Goal: Task Accomplishment & Management: Manage account settings

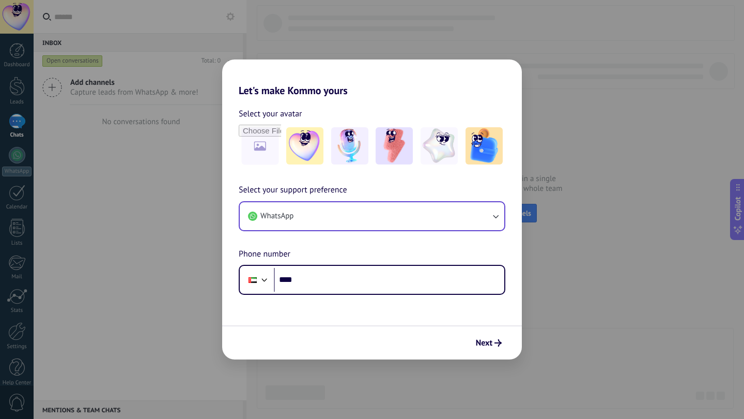
click at [379, 214] on button "WhatsApp" at bounding box center [372, 216] width 265 height 28
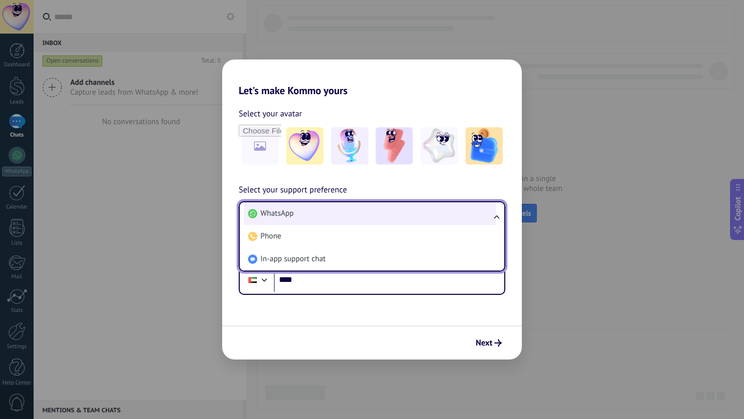
click at [379, 207] on li "WhatsApp" at bounding box center [370, 213] width 252 height 23
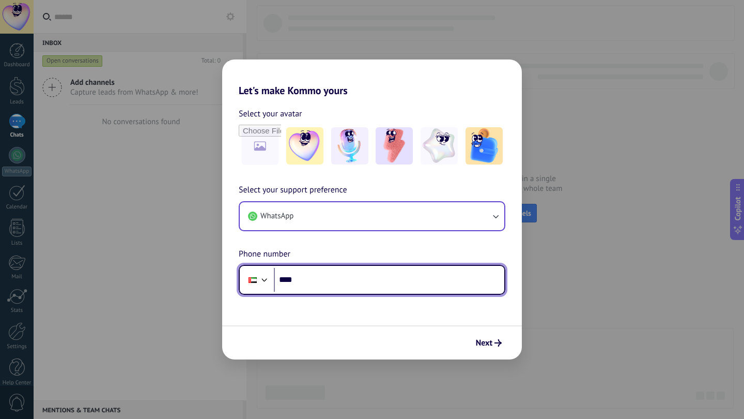
click at [364, 283] on input "****" at bounding box center [389, 280] width 230 height 24
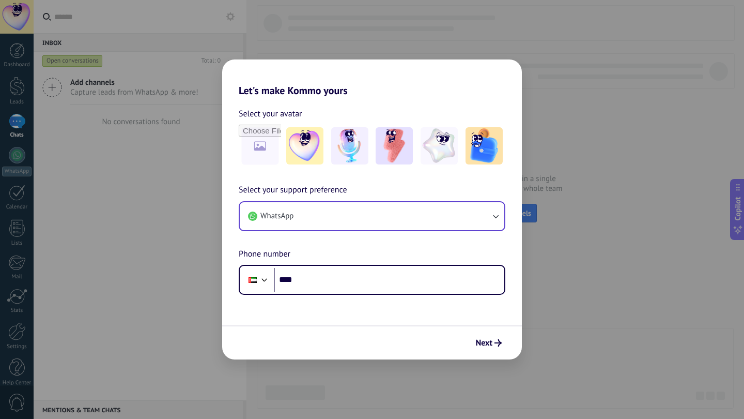
click at [308, 219] on button "WhatsApp" at bounding box center [372, 216] width 265 height 28
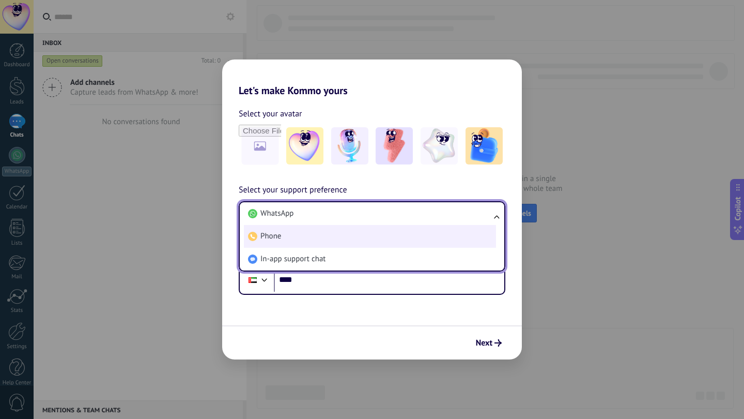
click at [305, 234] on li "Phone" at bounding box center [370, 236] width 252 height 23
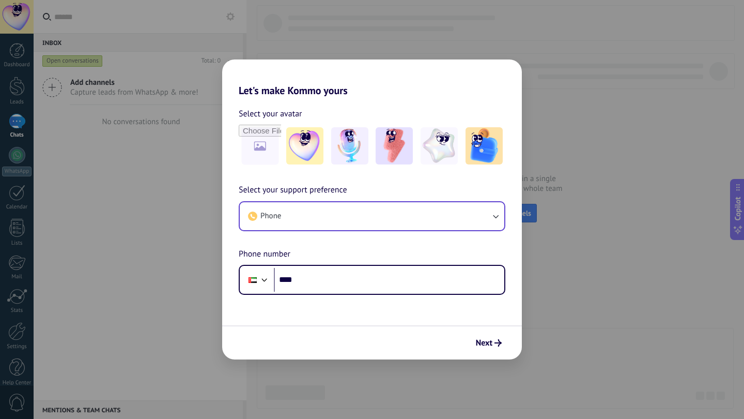
click at [306, 218] on button "Phone" at bounding box center [372, 216] width 265 height 28
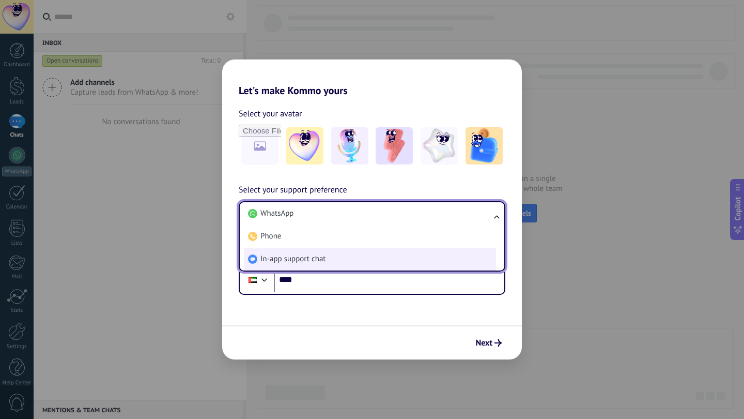
click at [301, 256] on span "In-app support chat" at bounding box center [292, 259] width 65 height 10
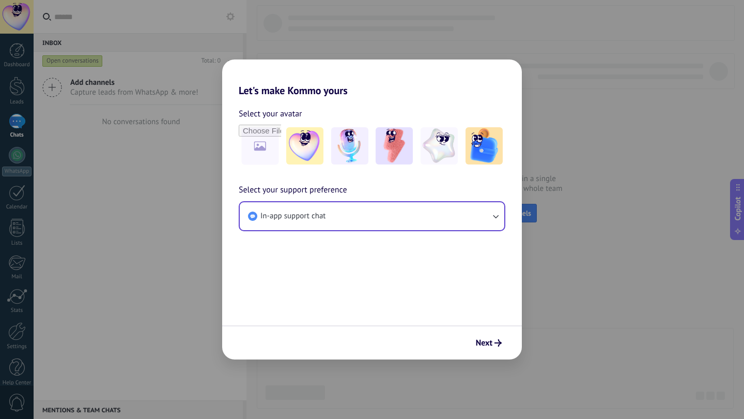
click at [303, 218] on span "In-app support chat" at bounding box center [292, 216] width 65 height 10
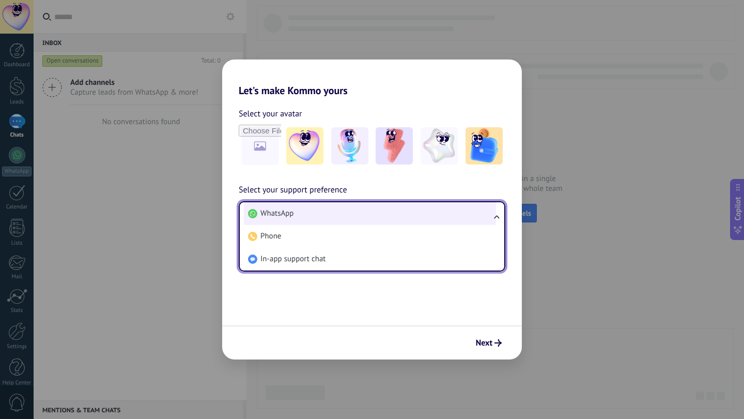
click at [303, 214] on li "WhatsApp" at bounding box center [370, 213] width 252 height 23
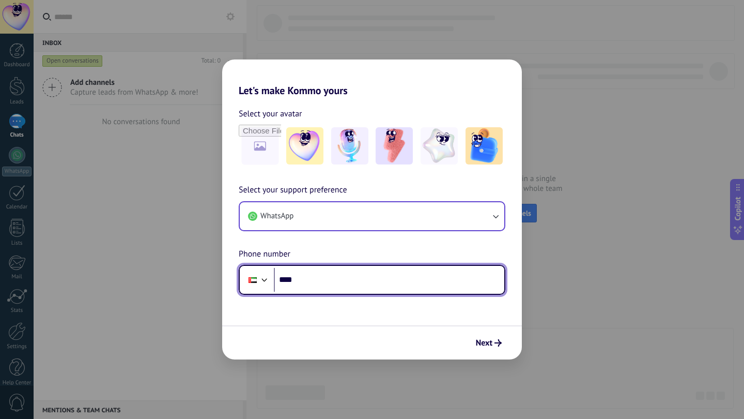
click at [312, 286] on input "****" at bounding box center [389, 280] width 230 height 24
click at [301, 276] on input "**********" at bounding box center [389, 280] width 230 height 24
click at [350, 276] on input "**********" at bounding box center [389, 280] width 230 height 24
click at [348, 277] on input "**********" at bounding box center [389, 280] width 230 height 24
type input "**********"
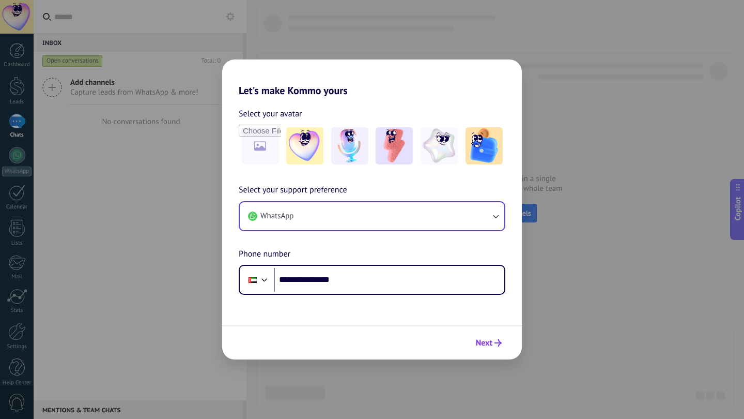
click at [493, 343] on span "Next" at bounding box center [489, 342] width 26 height 7
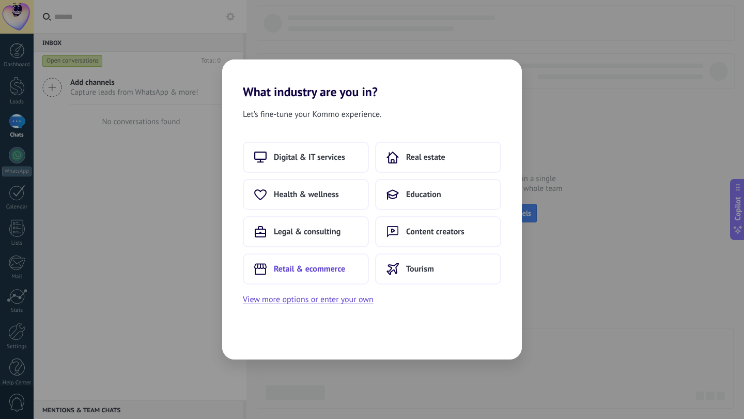
click at [344, 266] on span "Retail & ecommerce" at bounding box center [309, 269] width 71 height 10
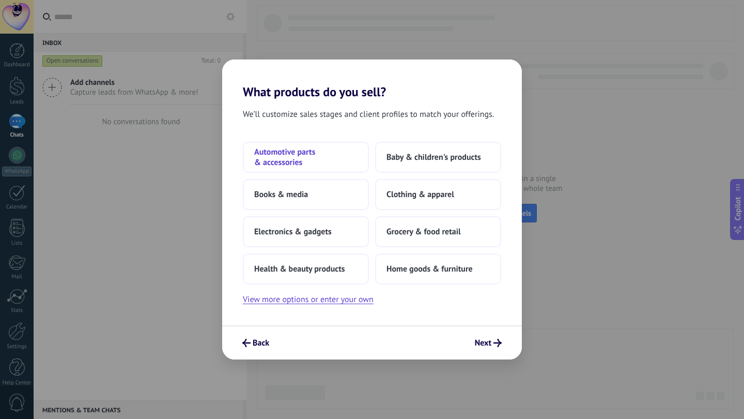
click at [310, 159] on span "Automotive parts & accessories" at bounding box center [305, 157] width 103 height 21
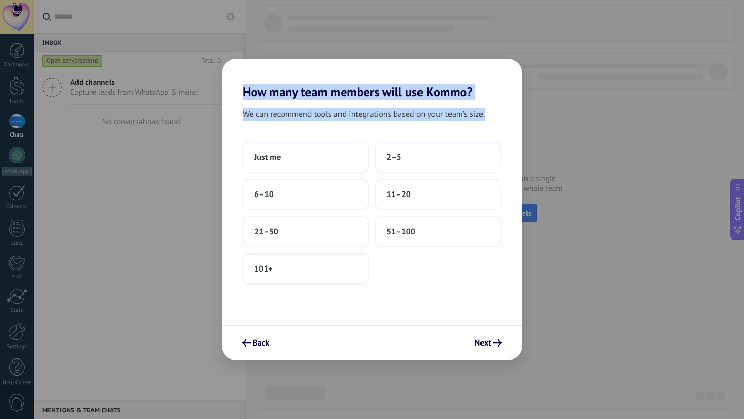
drag, startPoint x: 244, startPoint y: 89, endPoint x: 465, endPoint y: 126, distance: 223.7
click at [465, 126] on div "How many team members will use Kommo? We can recommend tools and integrations b…" at bounding box center [372, 209] width 300 height 300
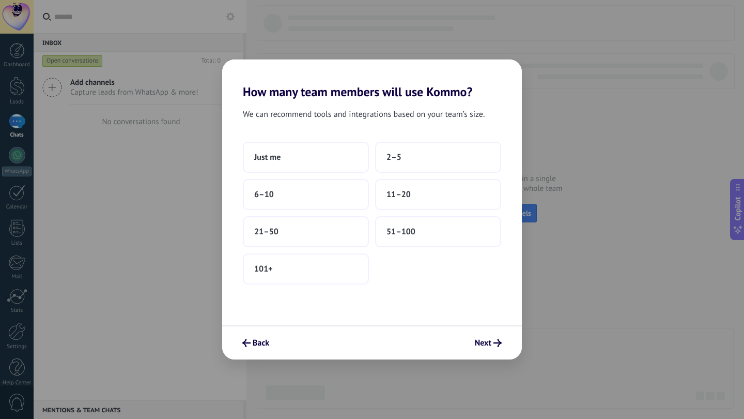
click at [385, 127] on div "We can recommend tools and integrations based on your team’s size. Just me 2–5 …" at bounding box center [372, 212] width 300 height 226
click at [340, 148] on button "Just me" at bounding box center [306, 157] width 126 height 31
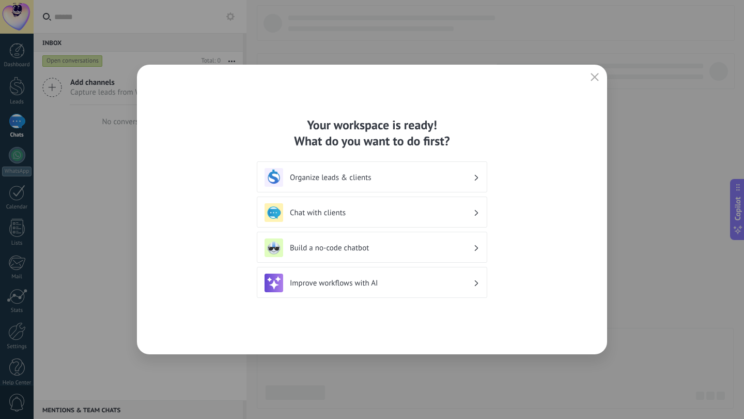
click at [326, 177] on h3 "Organize leads & clients" at bounding box center [381, 178] width 183 height 10
click at [323, 221] on div "Chat with clients" at bounding box center [372, 212] width 215 height 19
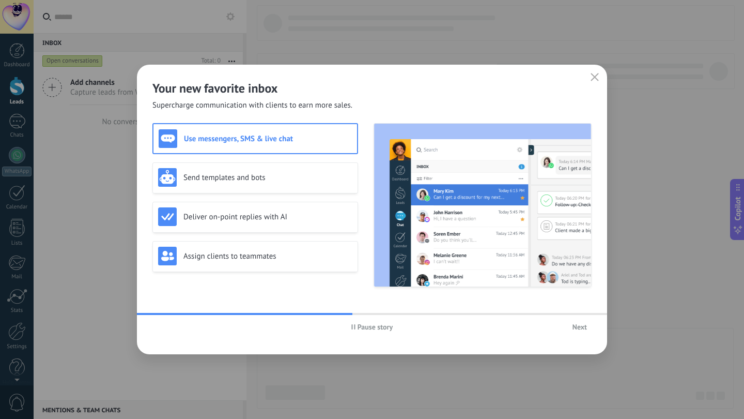
click at [576, 323] on span "Next" at bounding box center [580, 326] width 14 height 7
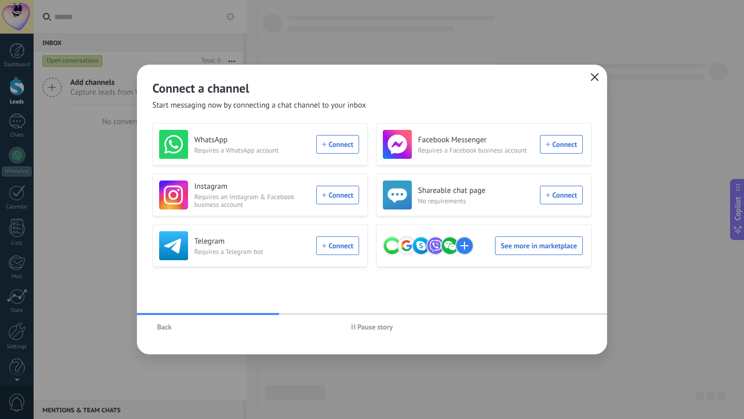
click at [597, 79] on icon "button" at bounding box center [595, 77] width 8 height 8
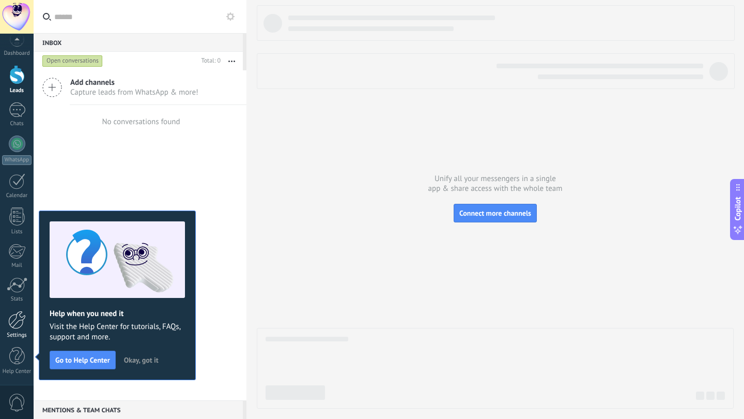
click at [13, 325] on div at bounding box center [17, 320] width 18 height 18
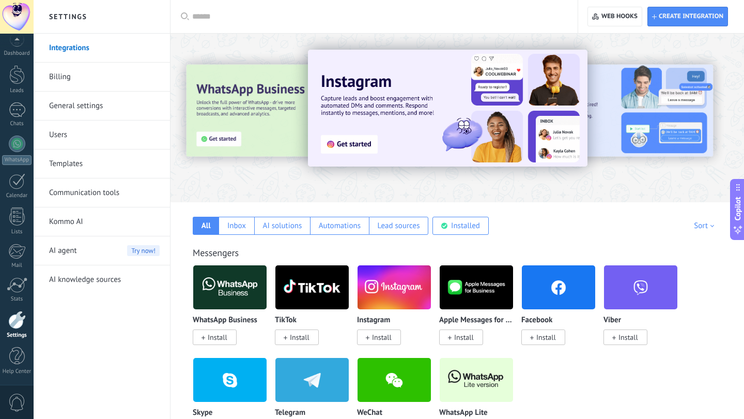
click at [90, 103] on link "General settings" at bounding box center [104, 105] width 111 height 29
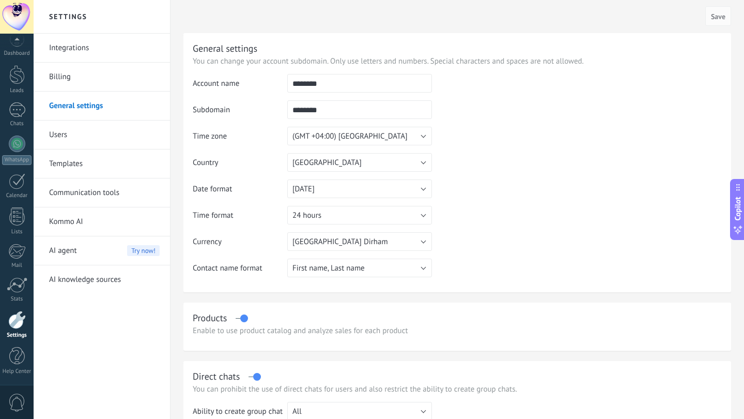
click at [102, 80] on link "Billing" at bounding box center [104, 77] width 111 height 29
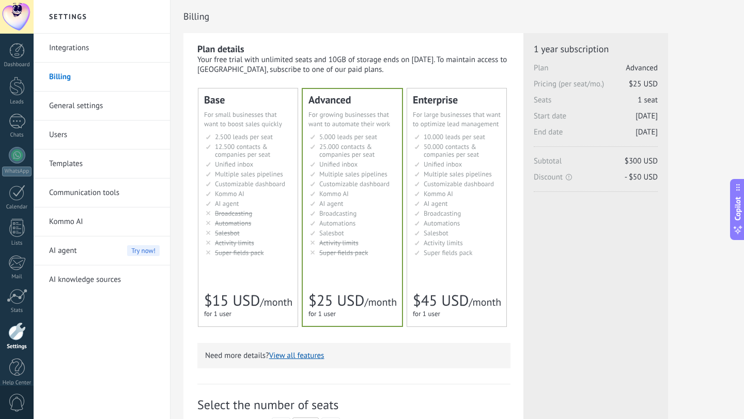
click at [113, 54] on link "Integrations" at bounding box center [104, 48] width 111 height 29
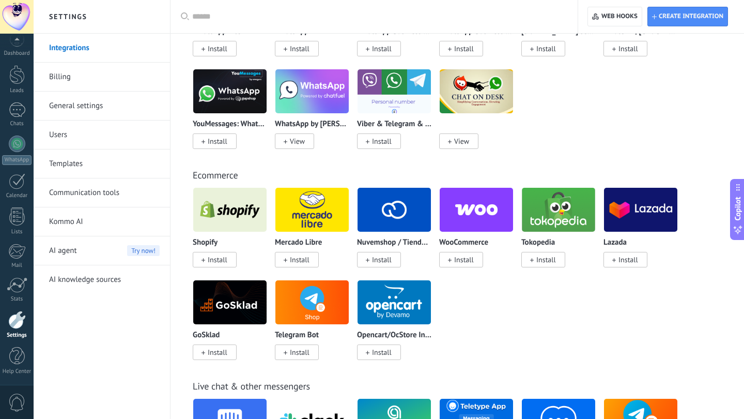
scroll to position [621, 0]
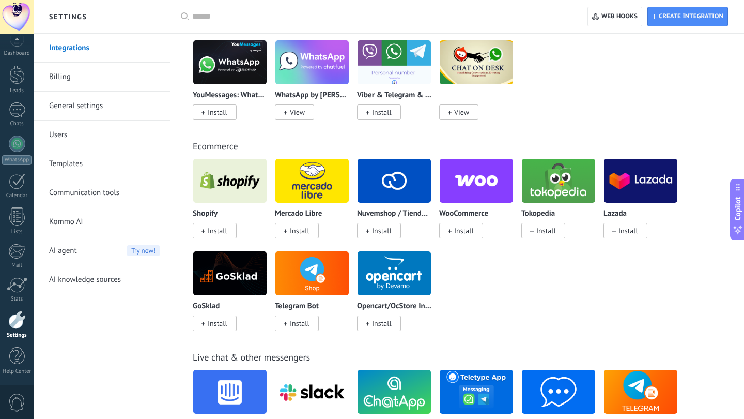
click at [98, 136] on link "Users" at bounding box center [104, 134] width 111 height 29
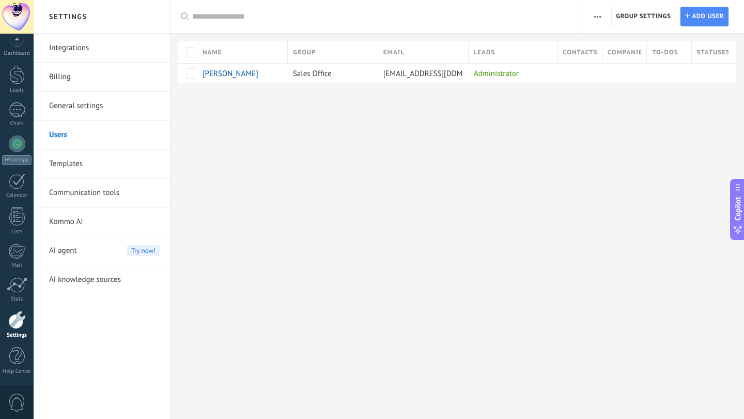
click at [113, 162] on link "Templates" at bounding box center [104, 163] width 111 height 29
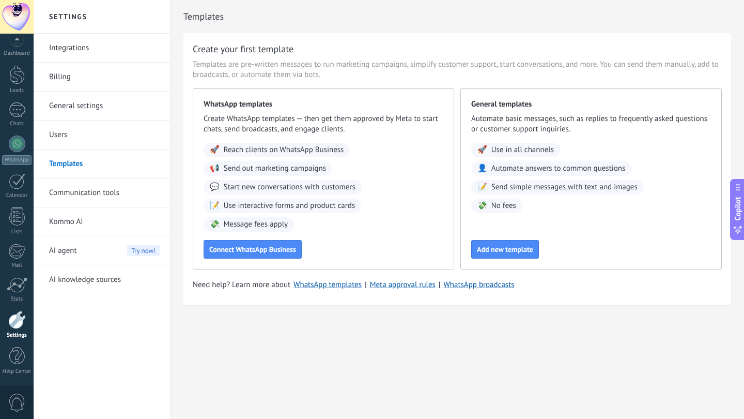
click at [99, 194] on link "Communication tools" at bounding box center [104, 192] width 111 height 29
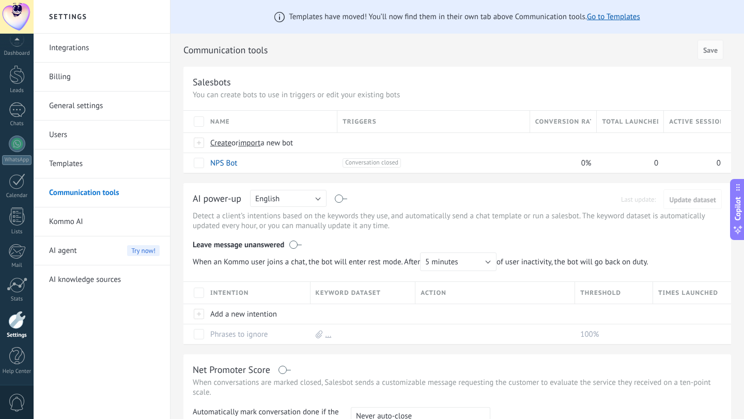
click at [85, 107] on link "General settings" at bounding box center [104, 105] width 111 height 29
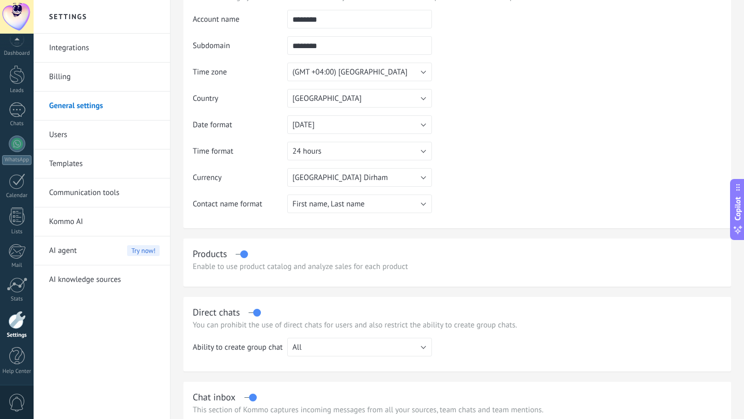
scroll to position [67, 0]
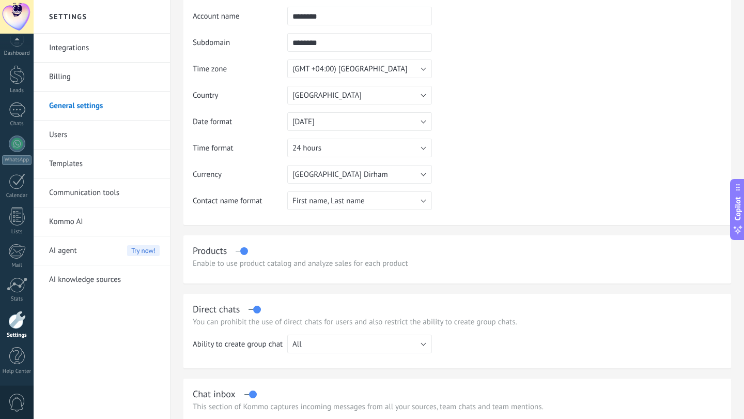
click at [91, 279] on link "AI knowledge sources" at bounding box center [104, 279] width 111 height 29
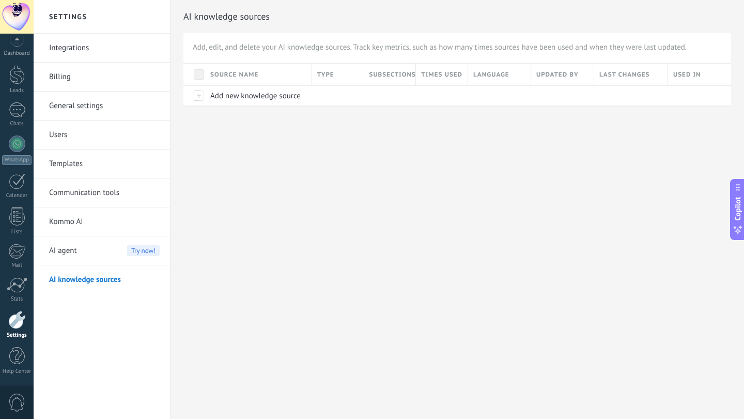
click at [492, 72] on div "Language" at bounding box center [499, 75] width 63 height 22
click at [504, 114] on div "Ascending" at bounding box center [506, 111] width 77 height 14
click at [500, 76] on div "Language" at bounding box center [499, 75] width 63 height 22
click at [498, 128] on div "Descending" at bounding box center [506, 125] width 77 height 14
click at [507, 80] on div "Language" at bounding box center [499, 75] width 63 height 22
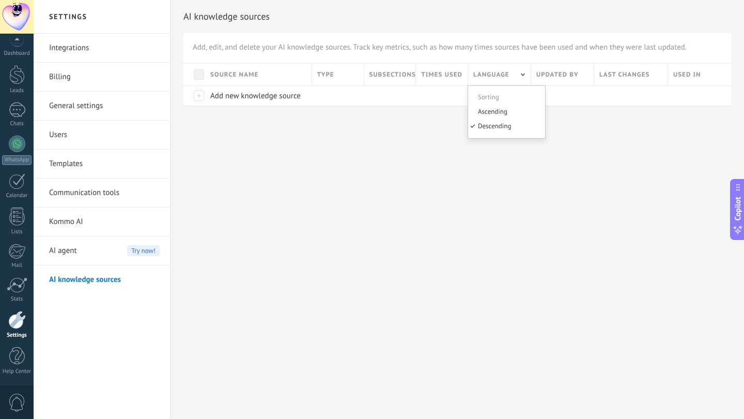
click at [501, 93] on div "Sorting" at bounding box center [506, 95] width 77 height 18
click at [495, 98] on div "Sorting" at bounding box center [506, 95] width 77 height 18
click at [412, 150] on div "Settings Integrations Billing General settings Users Templates Communication to…" at bounding box center [389, 209] width 711 height 419
click at [491, 74] on div "Language" at bounding box center [499, 75] width 63 height 22
click at [489, 109] on div "Ascending" at bounding box center [506, 111] width 77 height 14
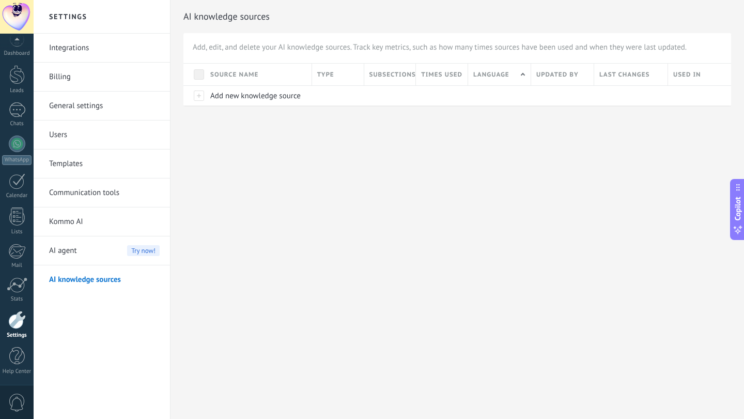
click at [199, 75] on span at bounding box center [199, 74] width 10 height 10
click at [76, 252] on span "AI agent" at bounding box center [63, 250] width 28 height 29
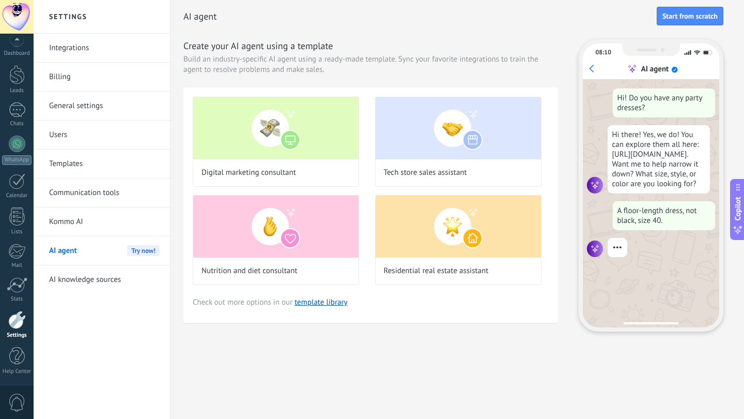
scroll to position [21, 0]
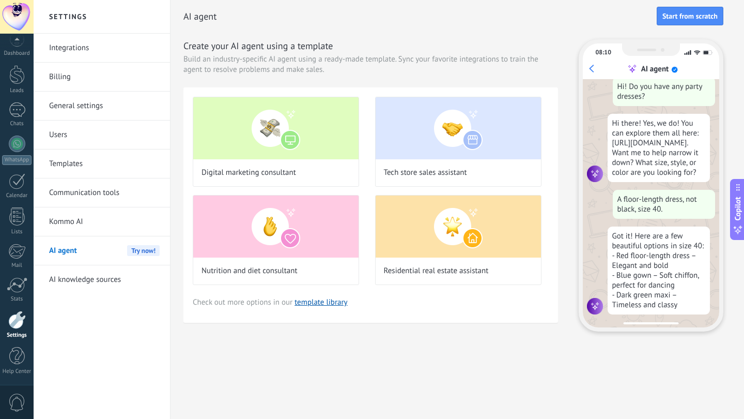
click at [82, 220] on link "Kommo AI" at bounding box center [104, 221] width 111 height 29
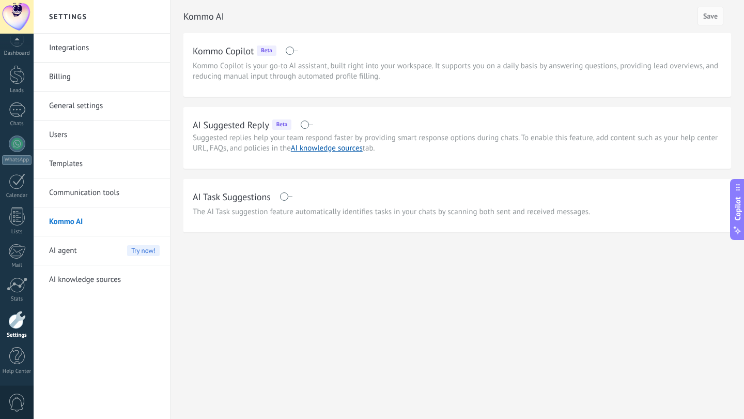
click at [88, 195] on link "Communication tools" at bounding box center [104, 192] width 111 height 29
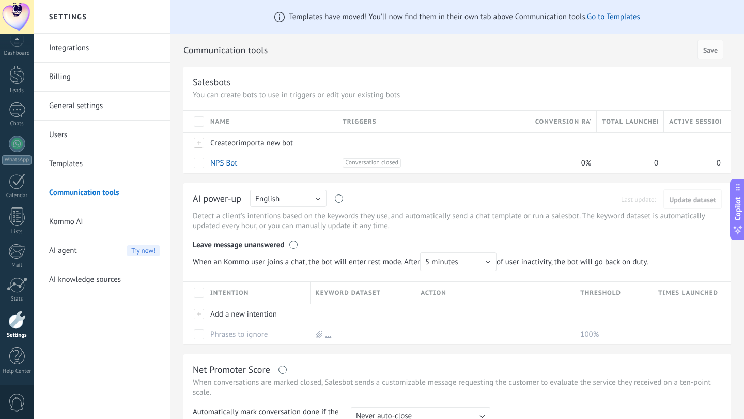
click at [310, 196] on button "English" at bounding box center [288, 198] width 76 height 17
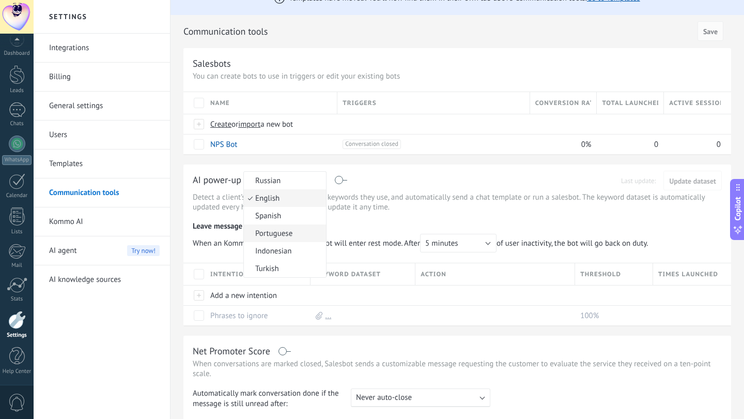
scroll to position [11, 0]
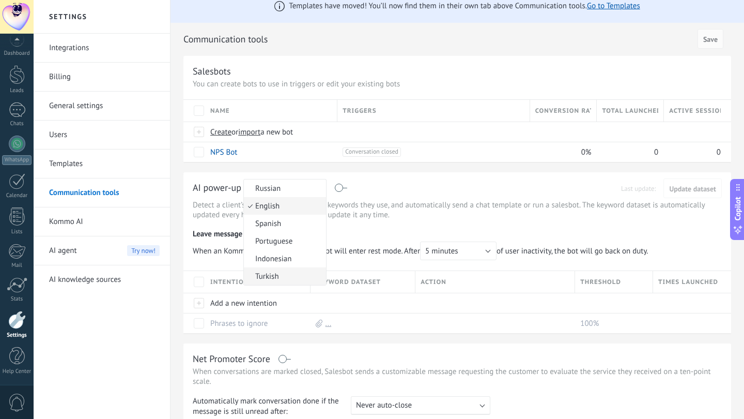
click at [275, 279] on span "Turkish" at bounding box center [283, 276] width 79 height 10
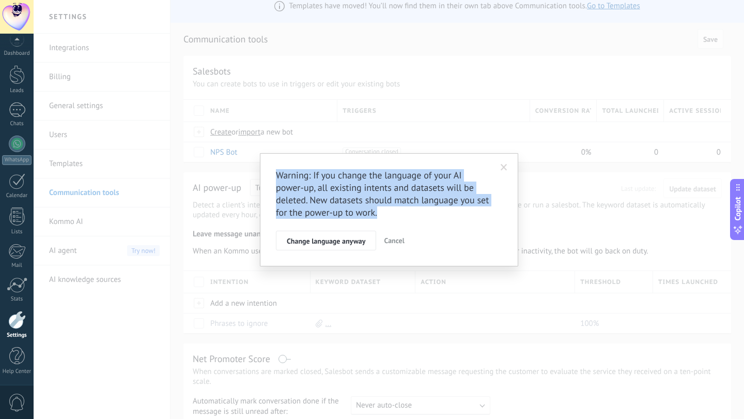
drag, startPoint x: 275, startPoint y: 174, endPoint x: 377, endPoint y: 215, distance: 109.9
click at [378, 215] on div "Warning: If you change the language of your AI power-up, all existing intents a…" at bounding box center [389, 209] width 258 height 113
click at [345, 243] on span "Change language anyway" at bounding box center [326, 240] width 79 height 7
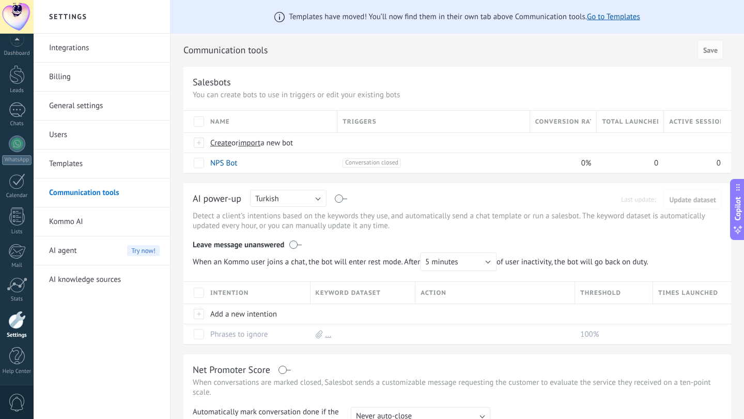
click at [87, 45] on link "Integrations" at bounding box center [104, 48] width 111 height 29
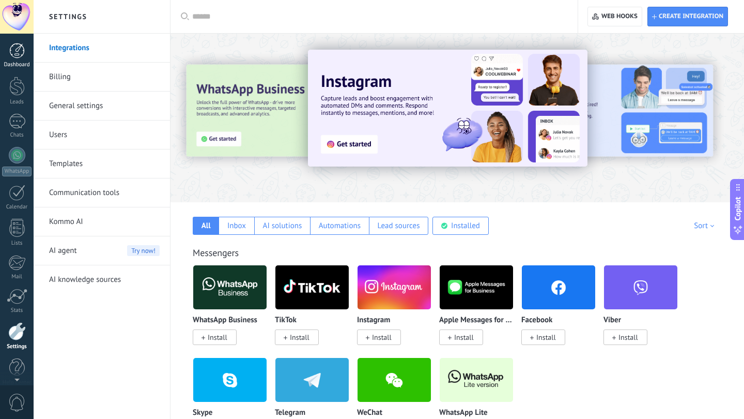
click at [19, 53] on div at bounding box center [17, 51] width 16 height 16
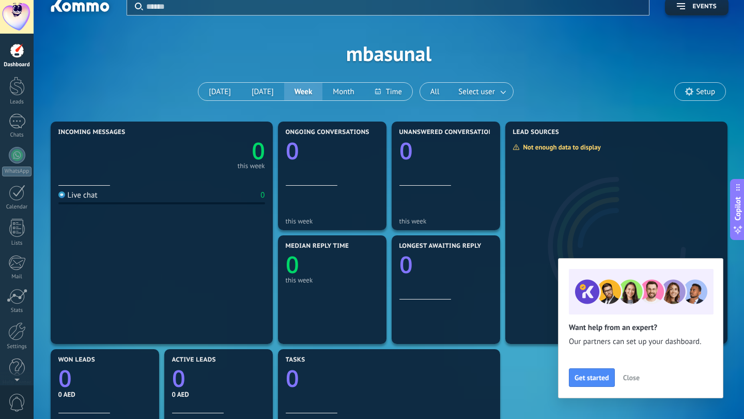
scroll to position [16, 0]
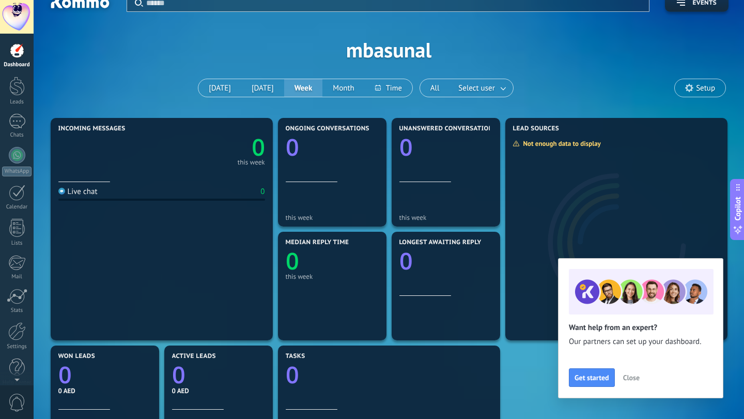
click at [705, 95] on span "Setup" at bounding box center [700, 88] width 51 height 18
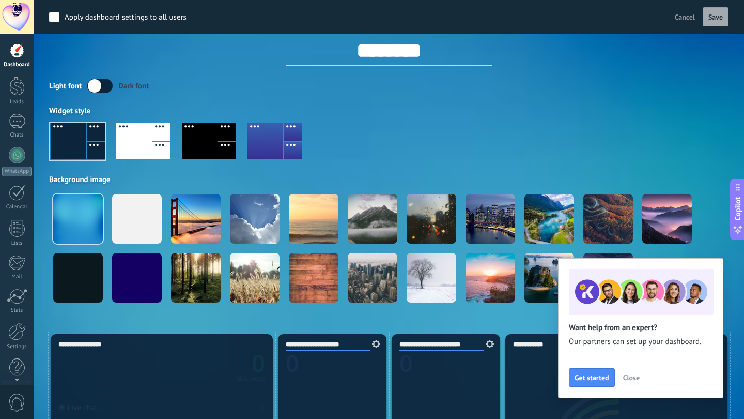
click at [634, 378] on span "Close" at bounding box center [631, 377] width 17 height 7
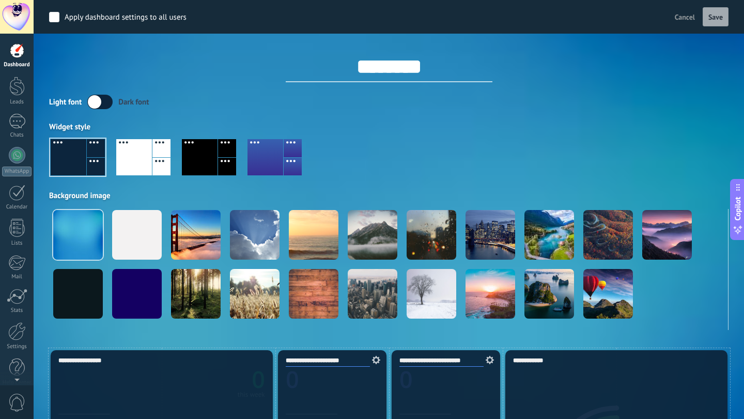
scroll to position [0, 0]
click at [103, 105] on label at bounding box center [99, 102] width 25 height 14
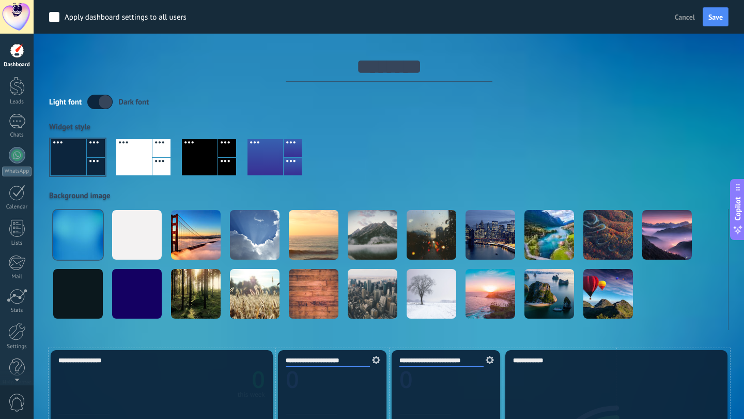
click at [100, 101] on label at bounding box center [99, 102] width 25 height 14
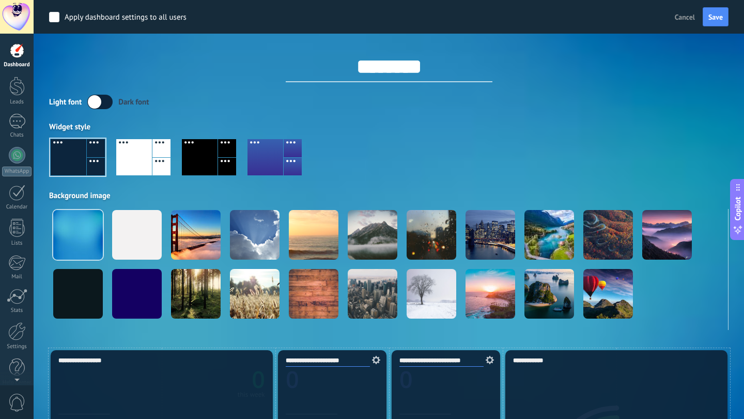
click at [100, 101] on label at bounding box center [99, 102] width 25 height 14
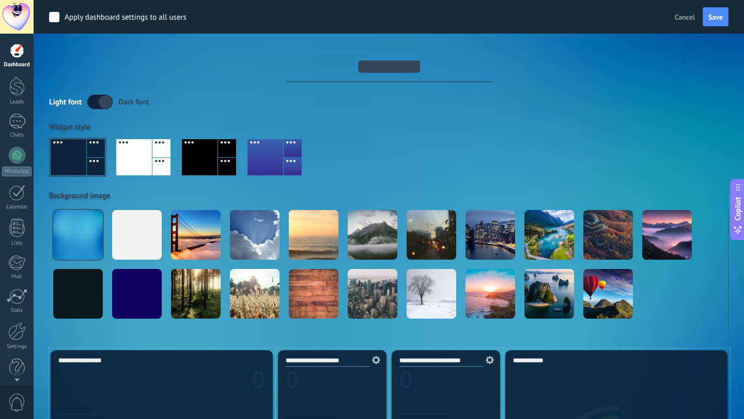
click at [201, 154] on div at bounding box center [200, 157] width 36 height 36
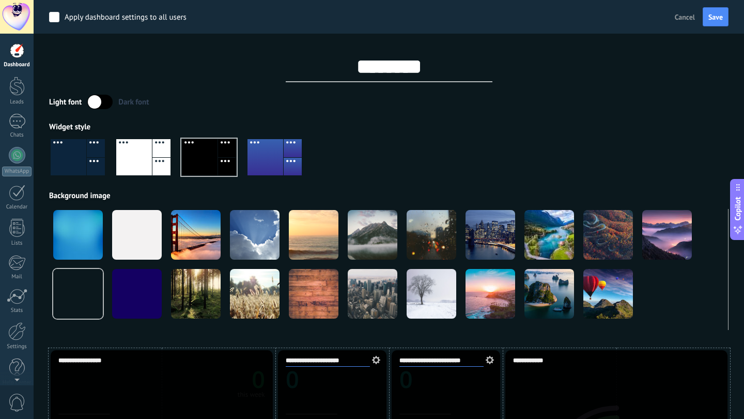
click at [153, 158] on div at bounding box center [161, 167] width 18 height 18
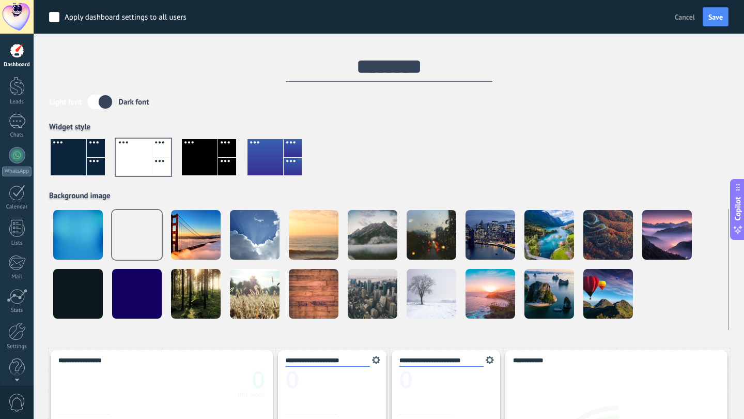
click at [90, 166] on div at bounding box center [96, 167] width 18 height 18
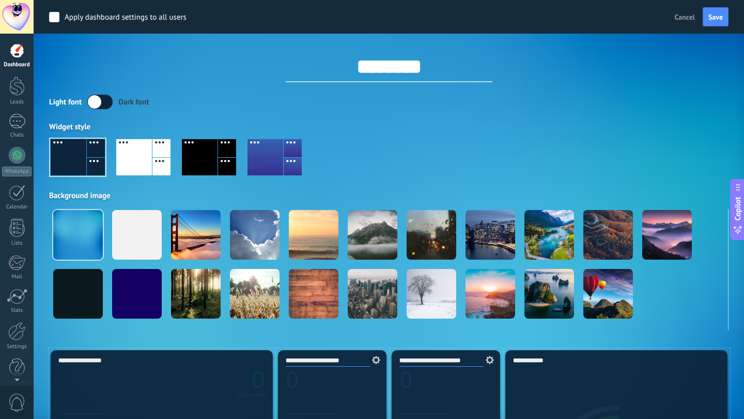
click at [279, 153] on div at bounding box center [266, 157] width 36 height 36
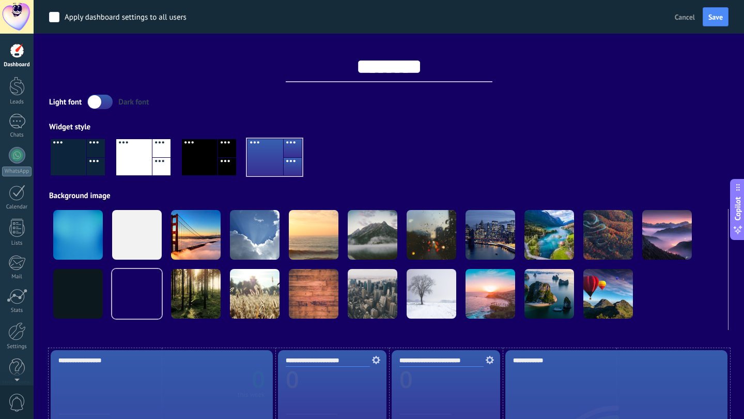
click at [70, 149] on div at bounding box center [69, 157] width 36 height 36
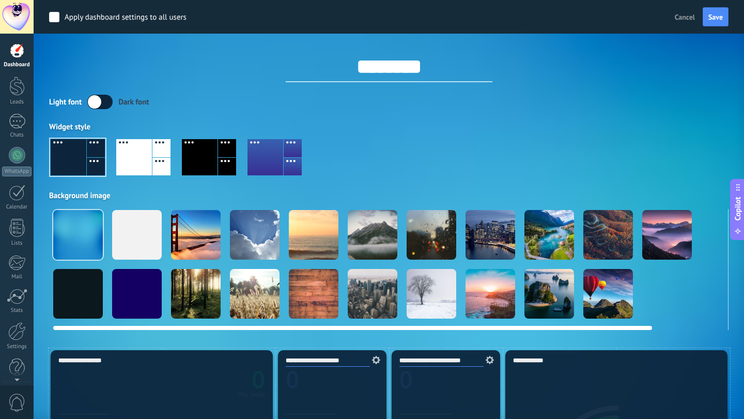
click at [388, 255] on div at bounding box center [373, 235] width 50 height 50
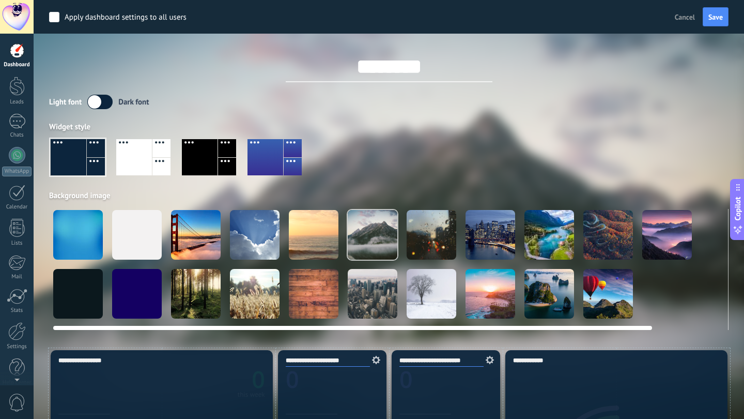
click at [425, 248] on div at bounding box center [432, 235] width 50 height 50
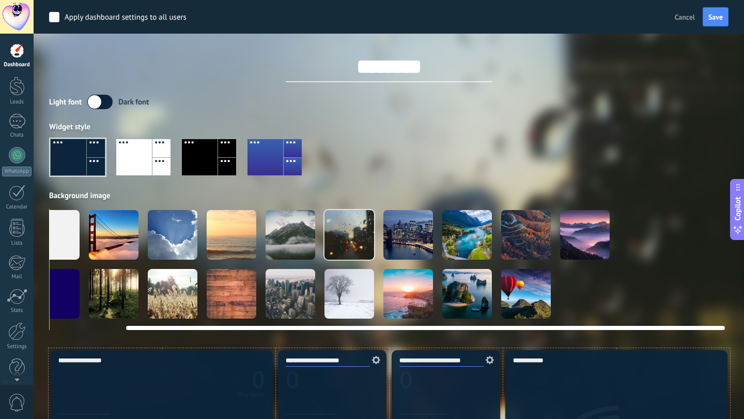
scroll to position [0, 82]
click at [656, 305] on video at bounding box center [644, 294] width 50 height 50
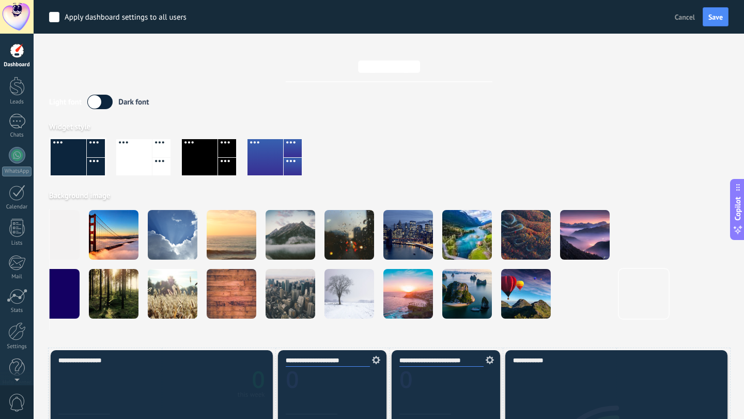
click at [263, 167] on div at bounding box center [266, 157] width 36 height 36
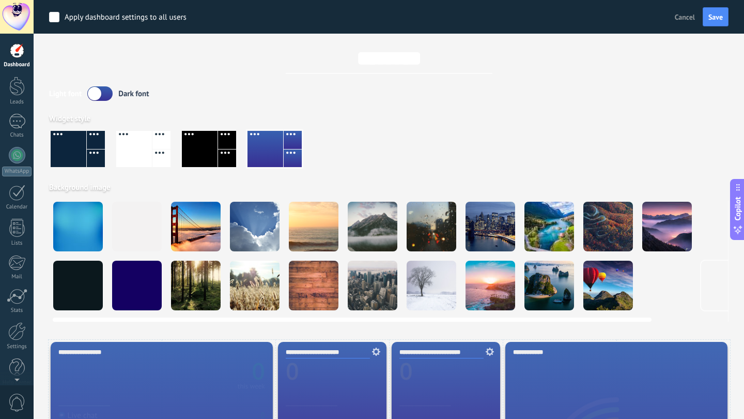
scroll to position [0, 0]
click at [222, 136] on div at bounding box center [227, 140] width 18 height 18
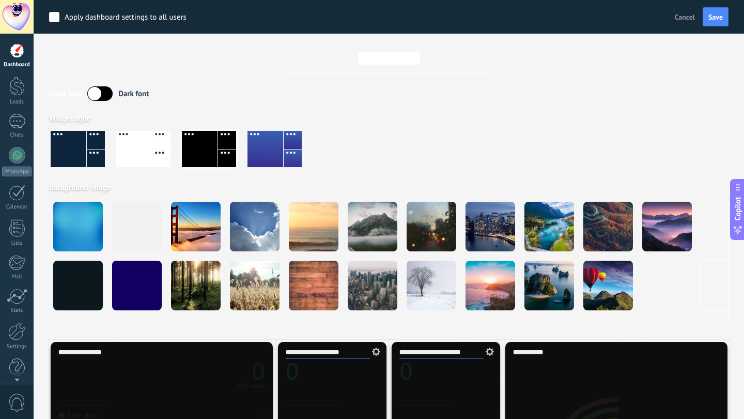
click at [160, 156] on div at bounding box center [161, 158] width 18 height 18
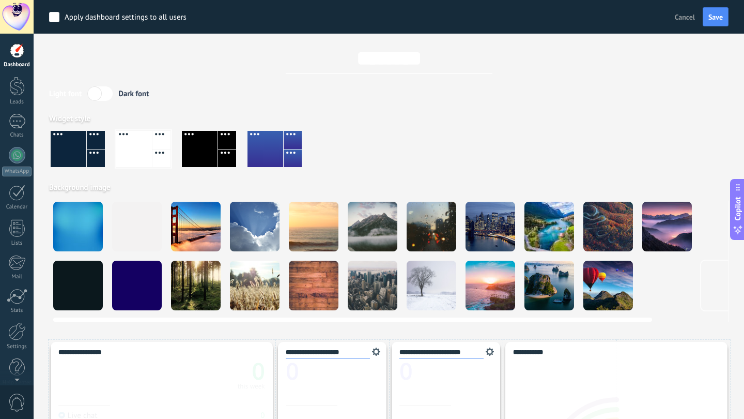
click at [157, 277] on div at bounding box center [137, 285] width 50 height 50
click at [130, 281] on div at bounding box center [137, 285] width 50 height 50
click at [211, 151] on div at bounding box center [200, 149] width 36 height 36
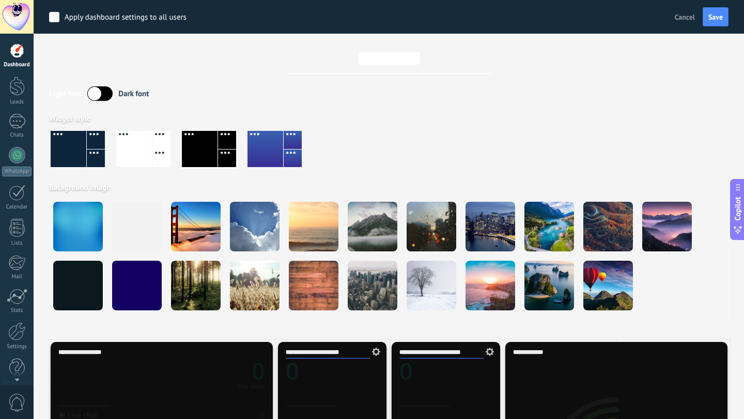
click at [272, 150] on div at bounding box center [266, 149] width 36 height 36
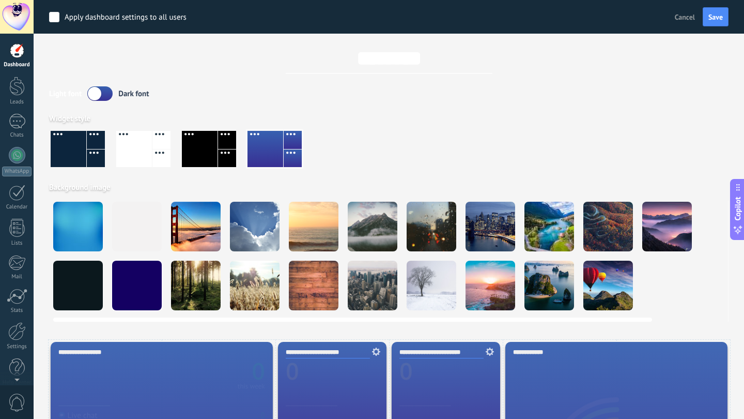
click at [135, 294] on div at bounding box center [137, 285] width 50 height 50
click at [80, 229] on div at bounding box center [78, 227] width 50 height 50
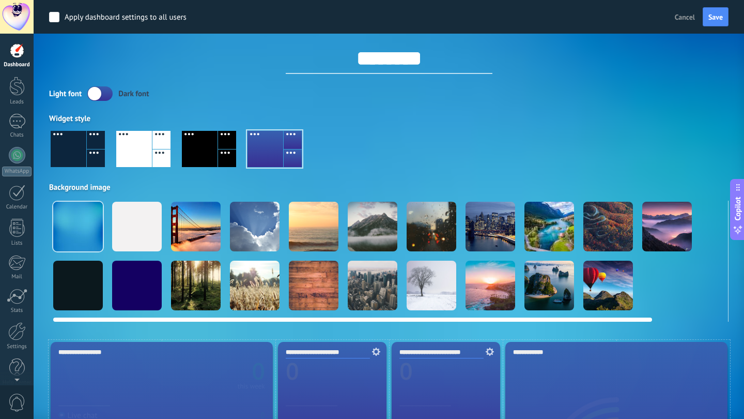
click at [141, 296] on div at bounding box center [137, 285] width 50 height 50
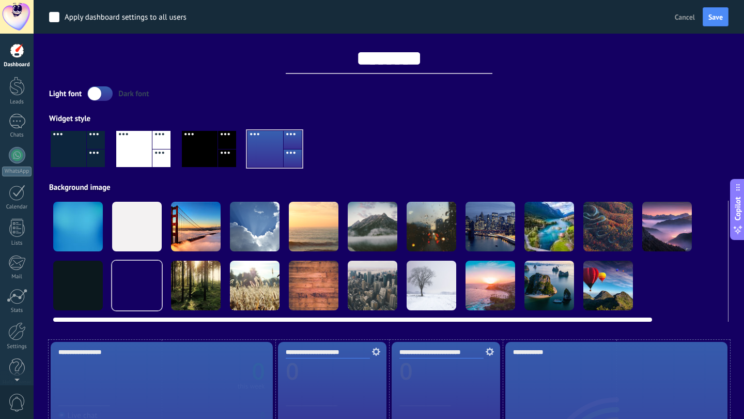
click at [81, 239] on div at bounding box center [78, 227] width 50 height 50
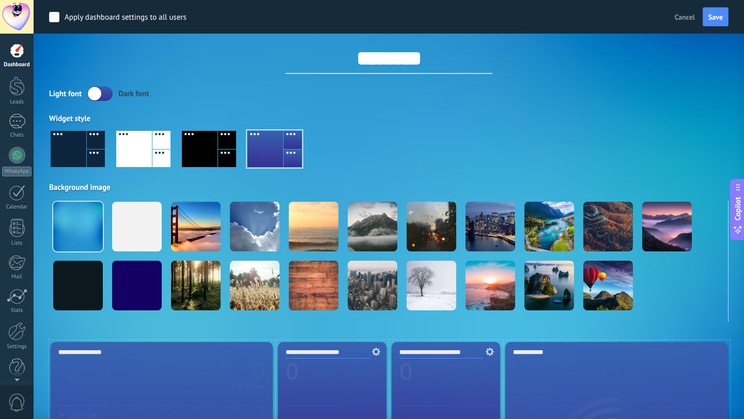
click at [80, 150] on div at bounding box center [69, 149] width 36 height 36
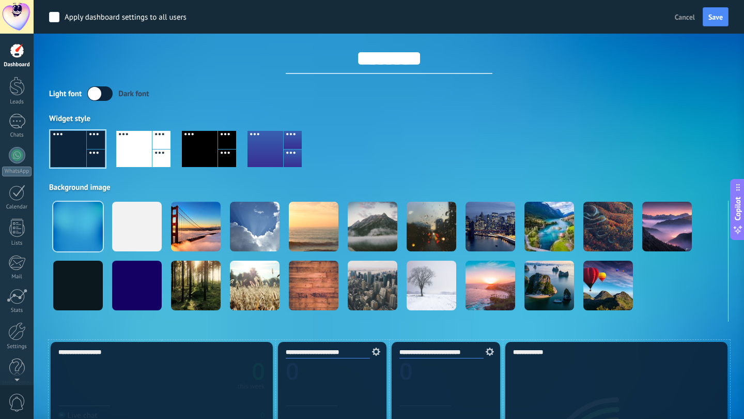
click at [95, 96] on label at bounding box center [99, 93] width 25 height 14
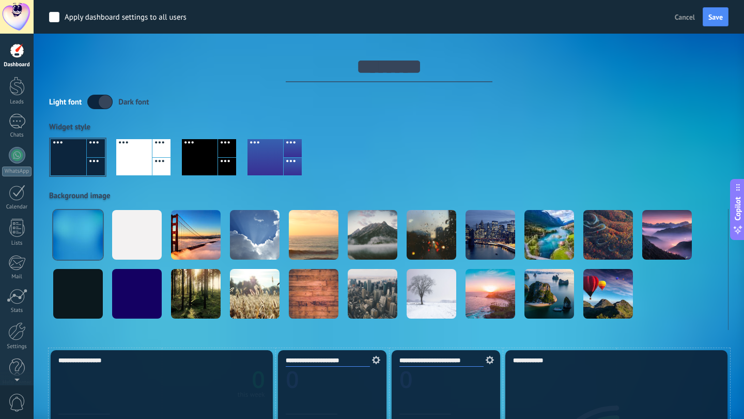
click at [686, 14] on span "Cancel" at bounding box center [685, 16] width 20 height 9
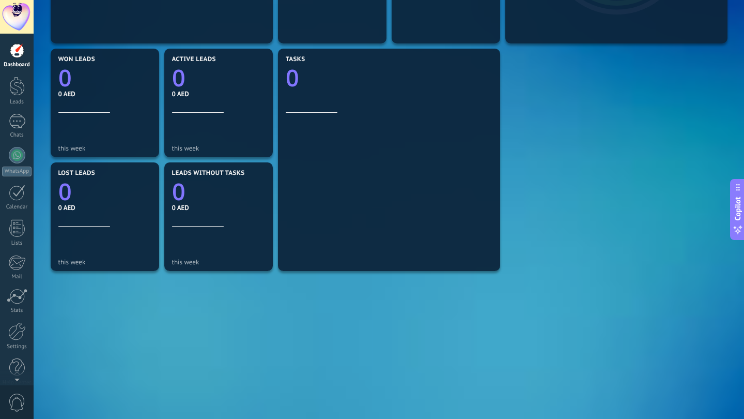
scroll to position [313, 0]
click at [19, 327] on div at bounding box center [17, 325] width 18 height 18
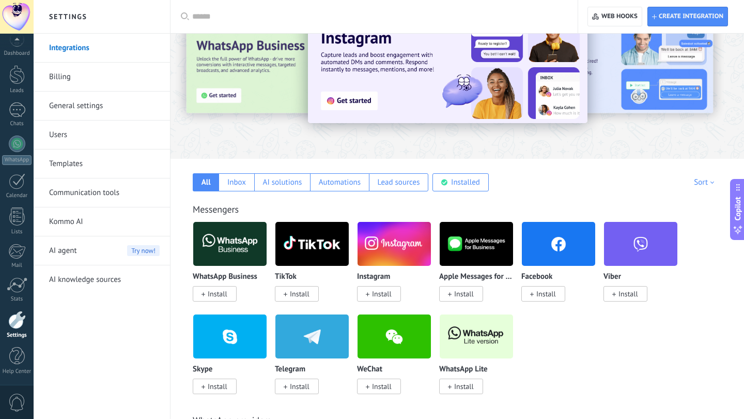
scroll to position [56, 0]
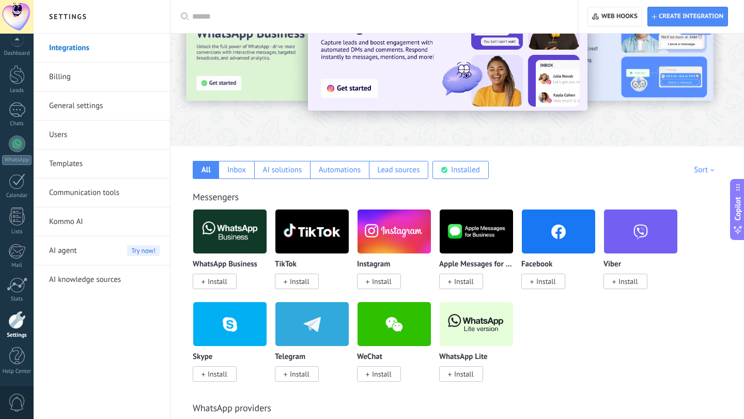
click at [114, 138] on link "Users" at bounding box center [104, 134] width 111 height 29
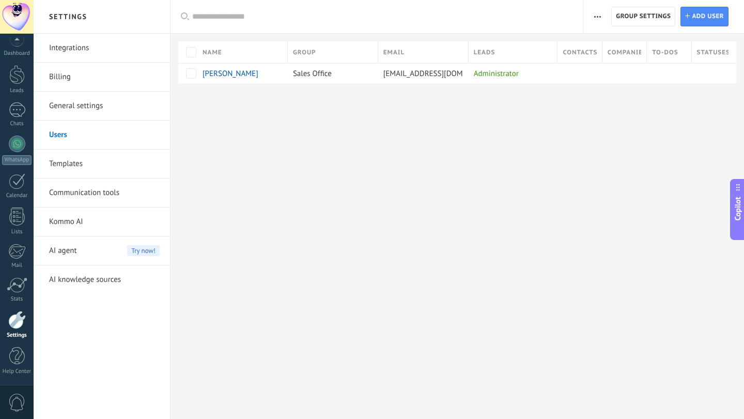
click at [98, 168] on link "Templates" at bounding box center [104, 163] width 111 height 29
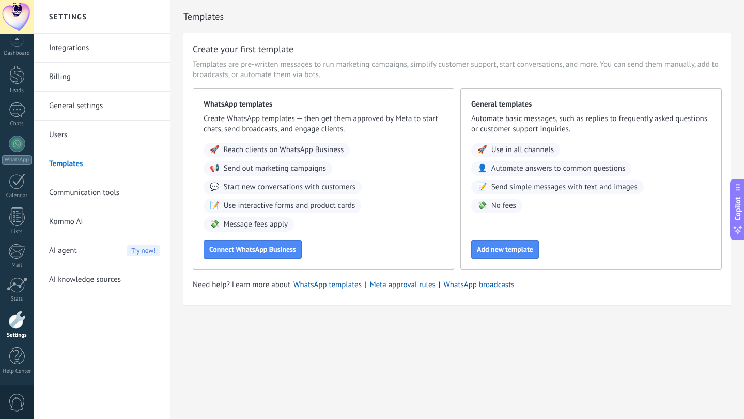
click at [99, 189] on link "Communication tools" at bounding box center [104, 192] width 111 height 29
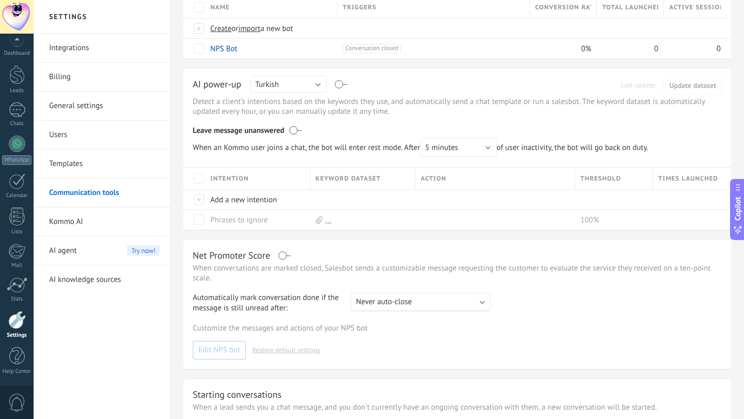
scroll to position [97, 0]
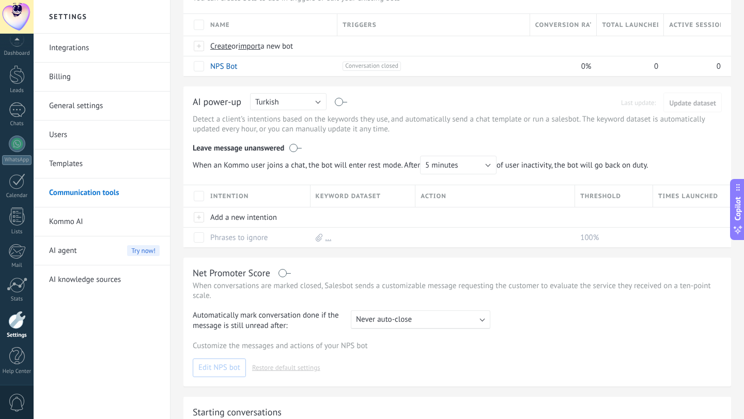
click at [289, 103] on button "Turkish" at bounding box center [288, 101] width 76 height 17
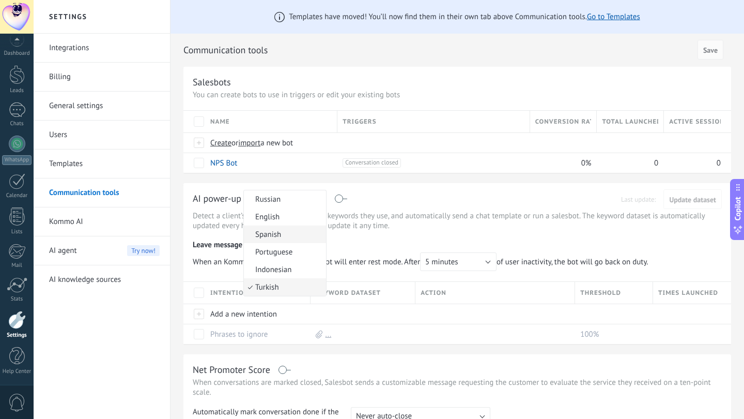
scroll to position [0, 0]
click at [279, 219] on span "English" at bounding box center [283, 217] width 79 height 10
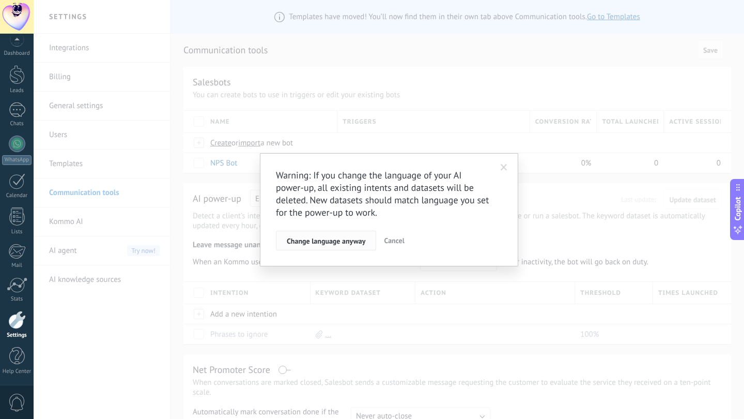
click at [319, 244] on span "Change language anyway" at bounding box center [326, 240] width 79 height 7
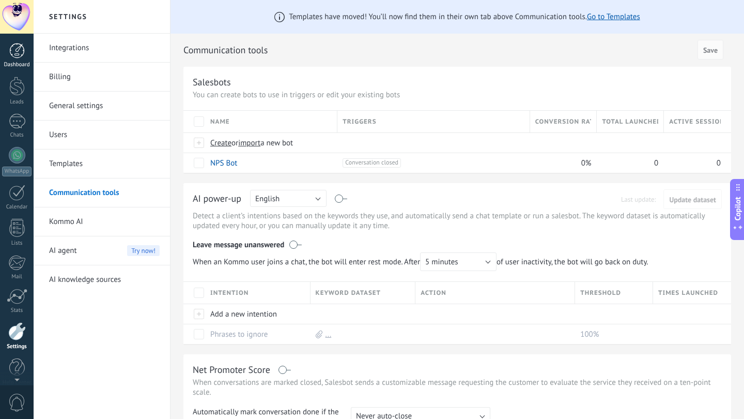
click at [17, 50] on div at bounding box center [17, 51] width 16 height 16
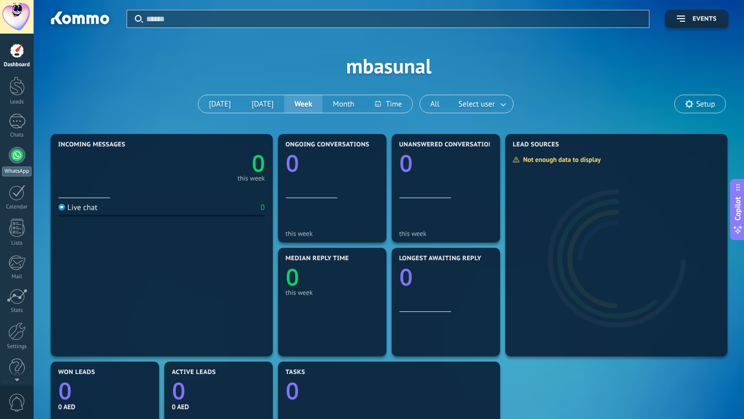
click at [20, 163] on link "WhatsApp" at bounding box center [17, 161] width 34 height 29
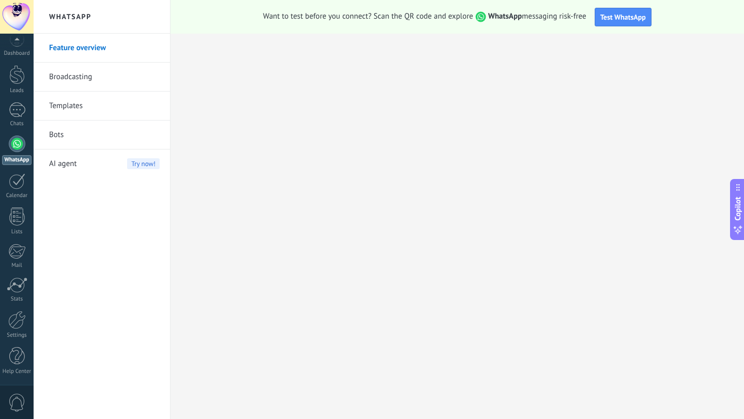
scroll to position [11, 0]
click at [17, 326] on div at bounding box center [17, 320] width 18 height 18
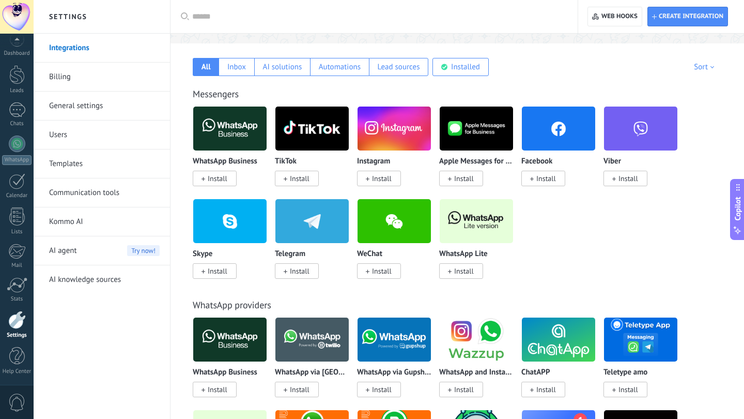
scroll to position [160, 0]
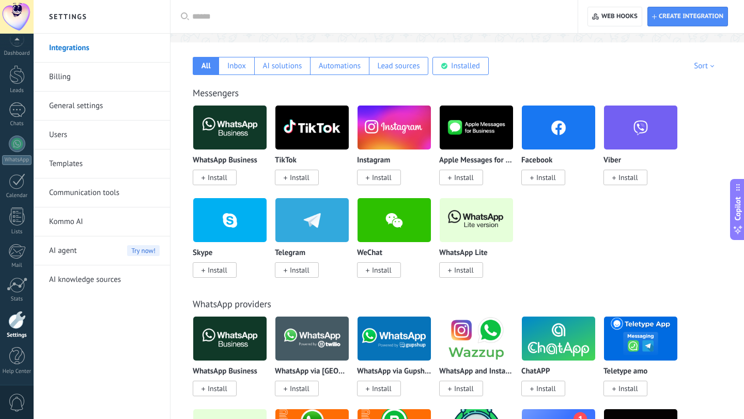
click at [712, 67] on div "Sort" at bounding box center [706, 66] width 24 height 10
click at [702, 66] on div "Sort" at bounding box center [706, 66] width 24 height 10
click at [629, 65] on div "All Inbox AI solutions Automations Lead sources Installed My submissions Sort T…" at bounding box center [457, 58] width 553 height 33
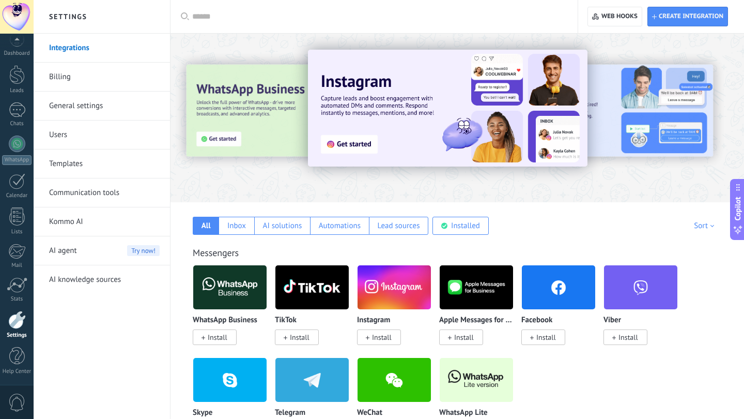
scroll to position [0, 0]
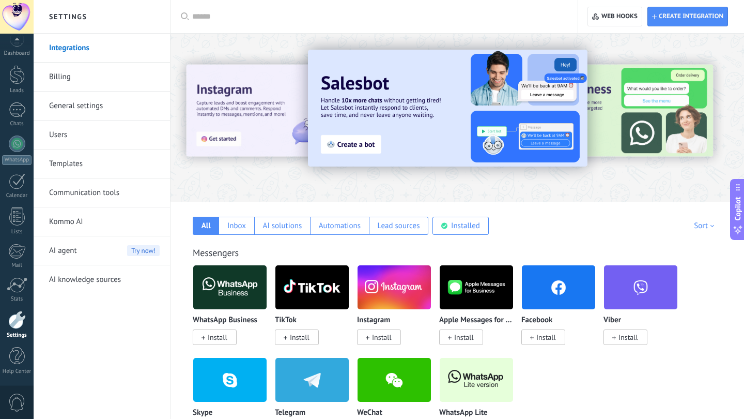
click at [67, 17] on h2 "Settings" at bounding box center [102, 17] width 111 height 34
click at [78, 110] on link "General settings" at bounding box center [104, 105] width 111 height 29
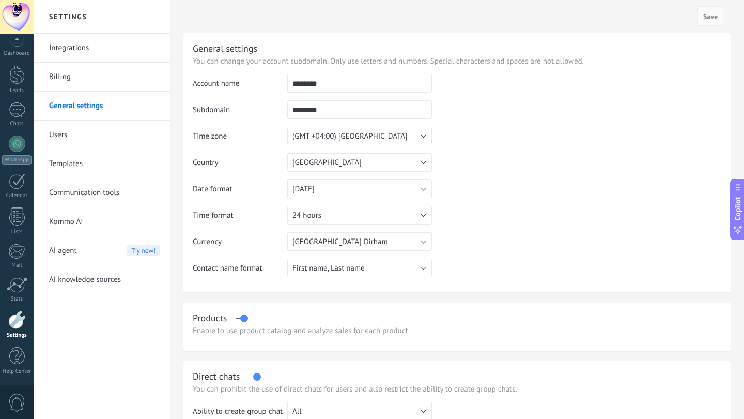
click at [313, 162] on span "United Arab Emirates" at bounding box center [326, 163] width 69 height 10
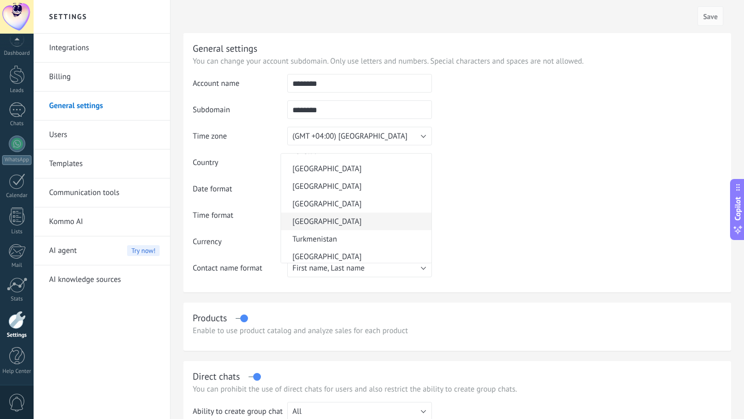
scroll to position [3771, 0]
click at [312, 225] on span "Turkey" at bounding box center [354, 222] width 147 height 10
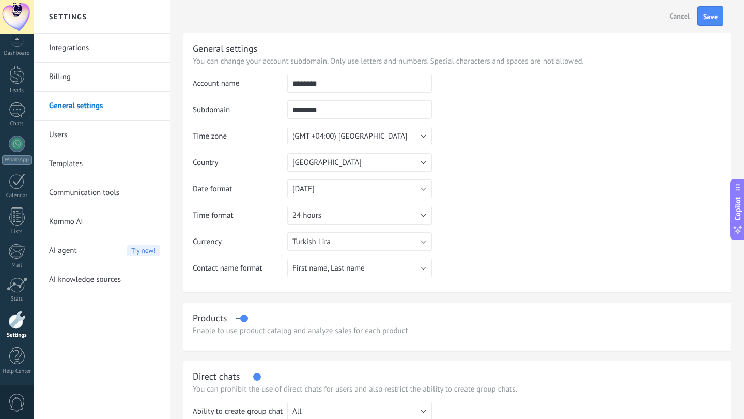
click at [314, 168] on button "Turkey" at bounding box center [359, 162] width 145 height 19
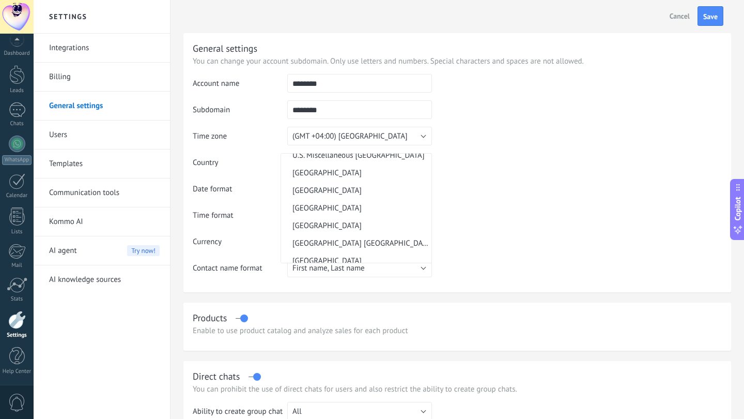
scroll to position [3909, 0]
click at [325, 204] on span "United Arab Emirates" at bounding box center [354, 207] width 147 height 10
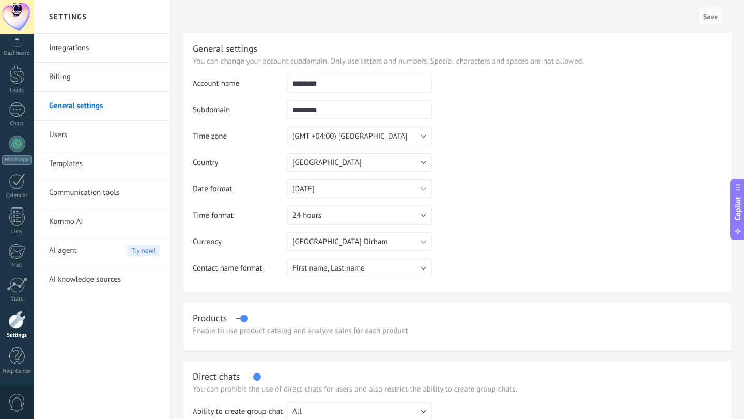
click at [535, 222] on table "Account name ******** Subdomain ******** Address must contain only digits (0-9)…" at bounding box center [457, 179] width 529 height 211
click at [17, 363] on div at bounding box center [17, 356] width 16 height 18
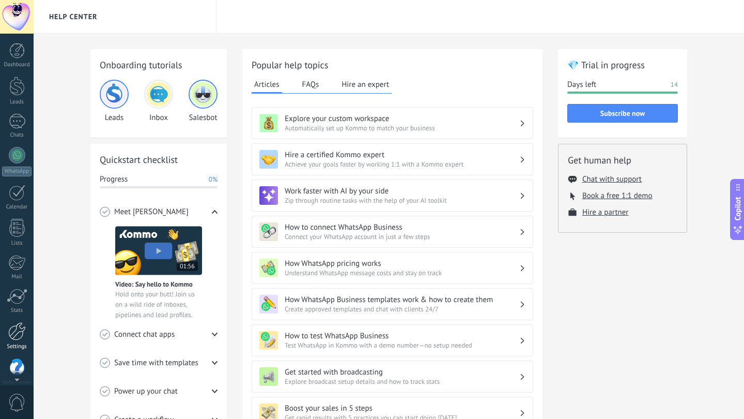
click at [16, 334] on div at bounding box center [17, 331] width 18 height 18
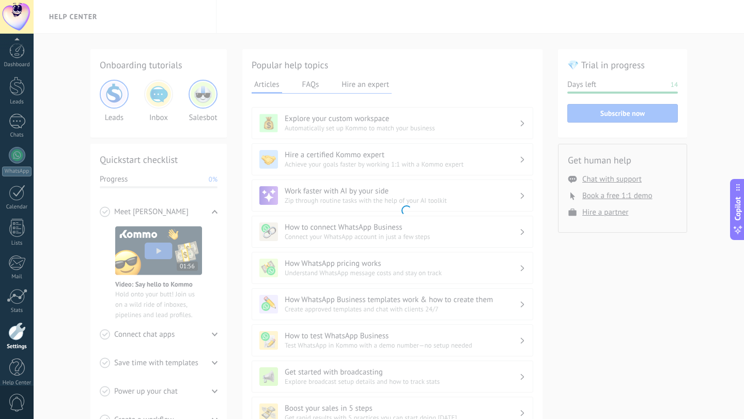
scroll to position [11, 0]
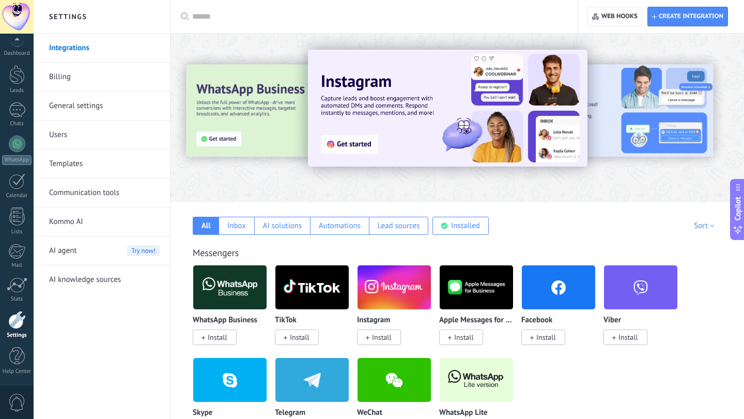
click at [71, 82] on link "Billing" at bounding box center [104, 77] width 111 height 29
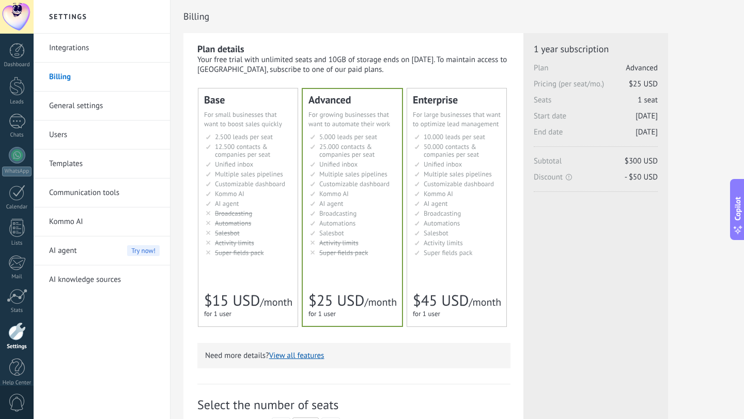
click at [72, 106] on link "General settings" at bounding box center [104, 105] width 111 height 29
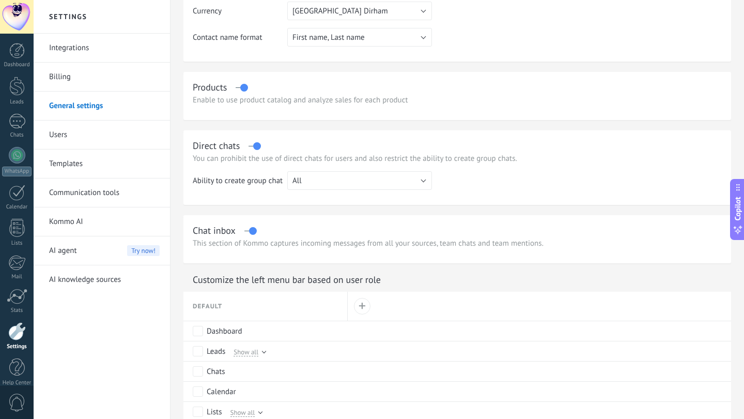
scroll to position [230, 0]
click at [340, 179] on button "All" at bounding box center [359, 180] width 145 height 19
click at [340, 179] on span "All" at bounding box center [354, 181] width 147 height 10
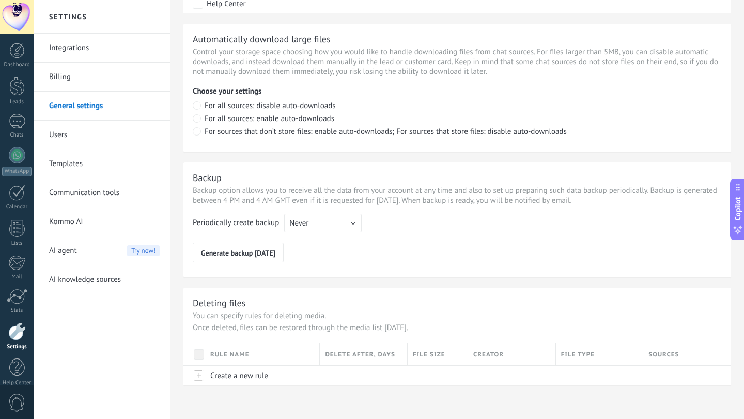
scroll to position [699, 0]
click at [319, 229] on button "Never" at bounding box center [323, 222] width 78 height 19
click at [297, 165] on div "Backup Backup option allows you to receive all the data from your account at an…" at bounding box center [457, 219] width 548 height 115
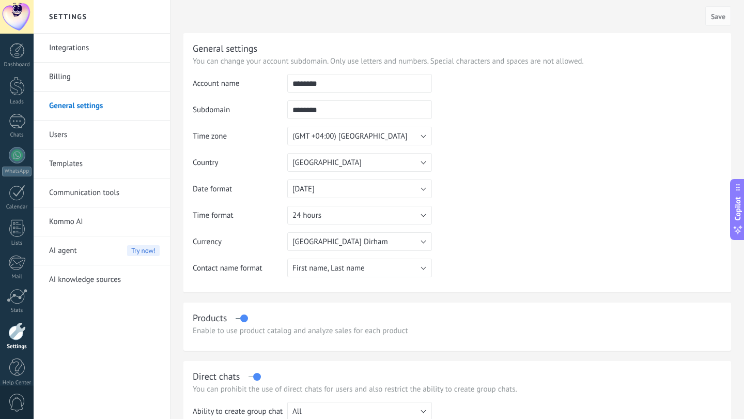
scroll to position [0, 0]
click at [106, 39] on link "Integrations" at bounding box center [104, 48] width 111 height 29
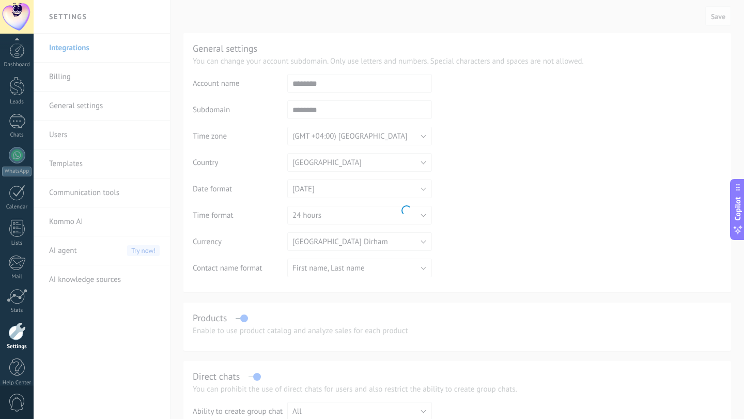
scroll to position [11, 0]
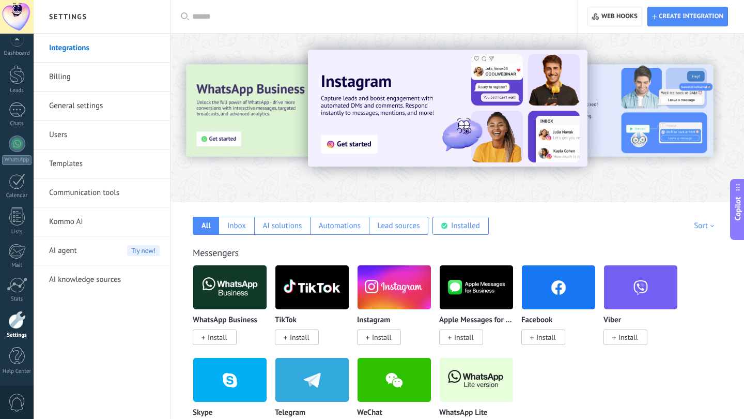
click at [742, 227] on icon at bounding box center [738, 229] width 11 height 11
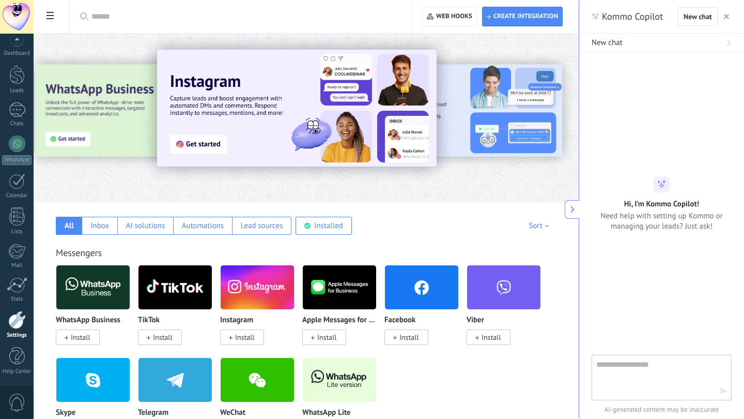
click at [637, 372] on textarea at bounding box center [654, 376] width 116 height 37
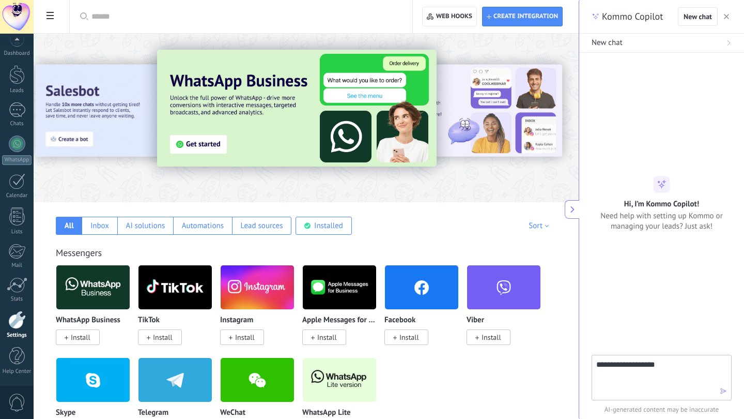
type textarea "**********"
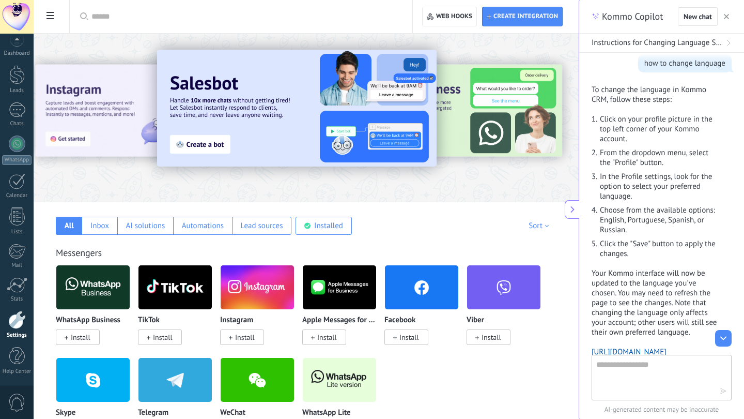
scroll to position [36, 0]
click at [24, 22] on div at bounding box center [17, 17] width 34 height 34
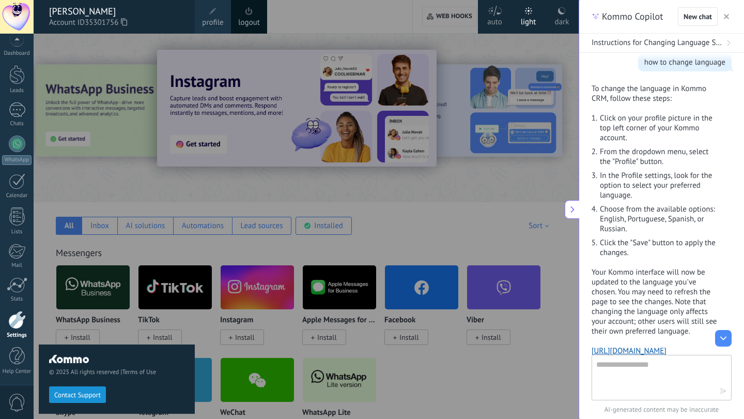
click at [83, 20] on span "Account ID 35301756" at bounding box center [116, 22] width 135 height 11
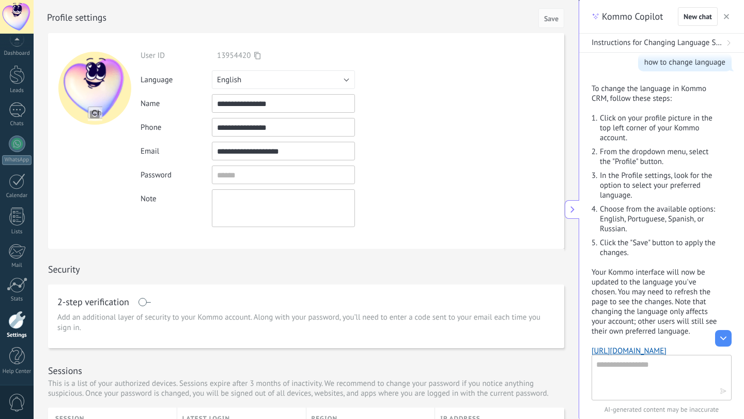
click at [248, 85] on button "English" at bounding box center [283, 79] width 143 height 19
click at [235, 173] on li "Türkçe" at bounding box center [280, 168] width 149 height 18
click at [551, 16] on span "Save" at bounding box center [551, 18] width 14 height 7
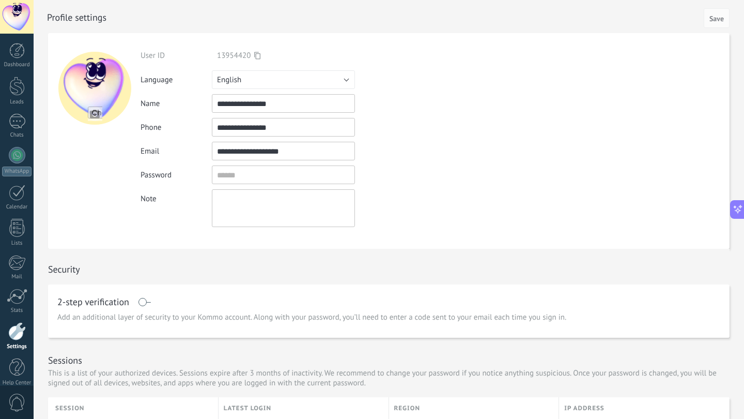
click at [346, 83] on button "English" at bounding box center [283, 79] width 143 height 19
click at [264, 167] on span "Türkçe" at bounding box center [279, 168] width 146 height 10
click at [715, 20] on span "Save" at bounding box center [717, 18] width 14 height 7
click at [23, 54] on div at bounding box center [17, 51] width 16 height 16
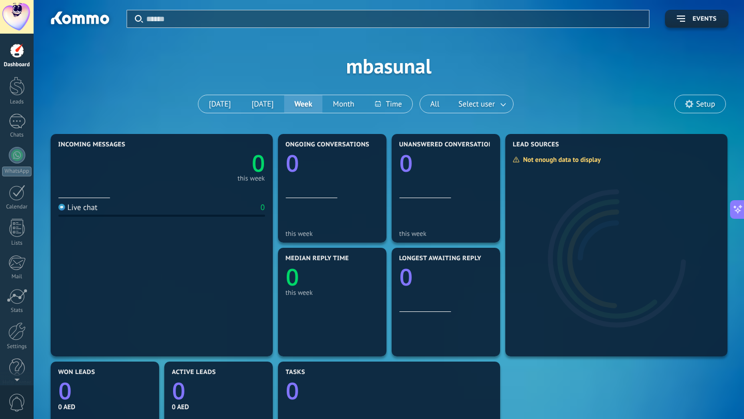
click at [18, 14] on div at bounding box center [17, 17] width 34 height 34
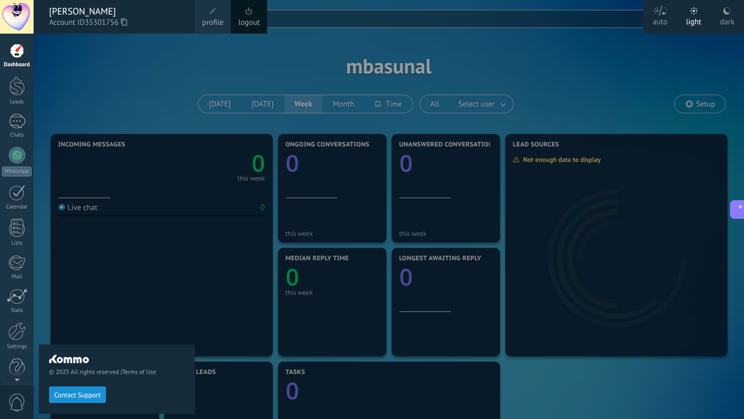
click at [80, 12] on div "[PERSON_NAME]" at bounding box center [116, 11] width 135 height 11
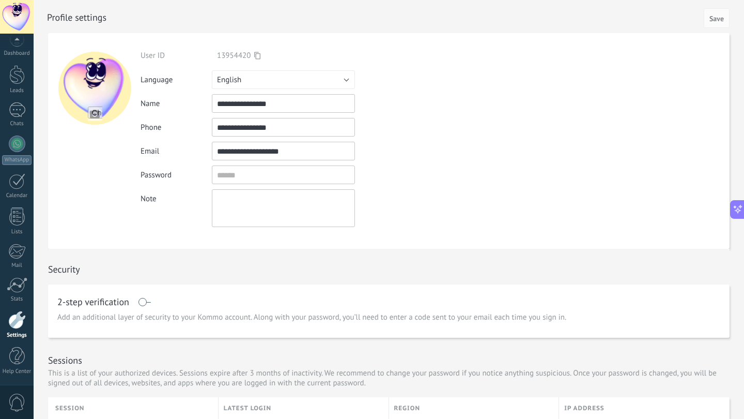
click at [229, 82] on span "English" at bounding box center [229, 80] width 24 height 10
click at [239, 163] on span "Türkçe" at bounding box center [279, 168] width 146 height 10
click at [402, 142] on div "**********" at bounding box center [292, 151] width 302 height 19
click at [722, 22] on span "Save" at bounding box center [717, 18] width 14 height 7
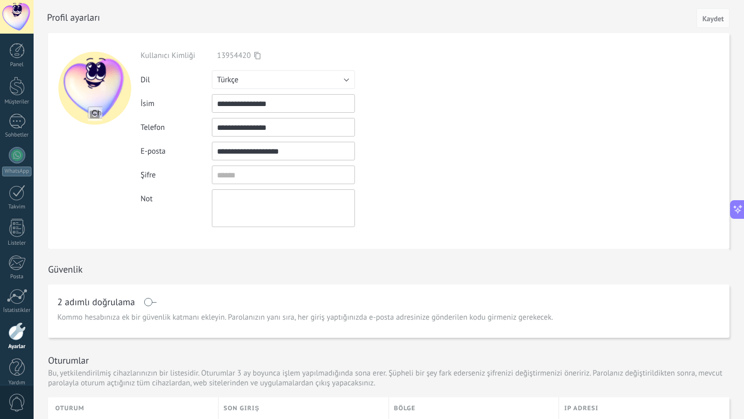
scroll to position [147, 0]
click at [716, 18] on span "Kaydet" at bounding box center [713, 18] width 22 height 7
click at [17, 58] on link "Panel" at bounding box center [17, 55] width 34 height 25
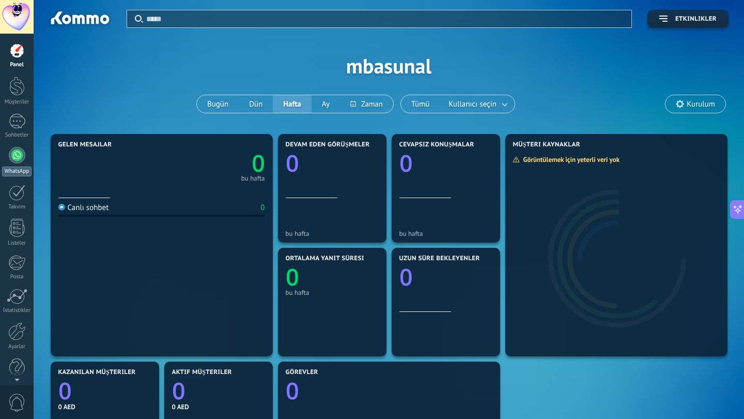
click at [18, 151] on div at bounding box center [17, 155] width 17 height 17
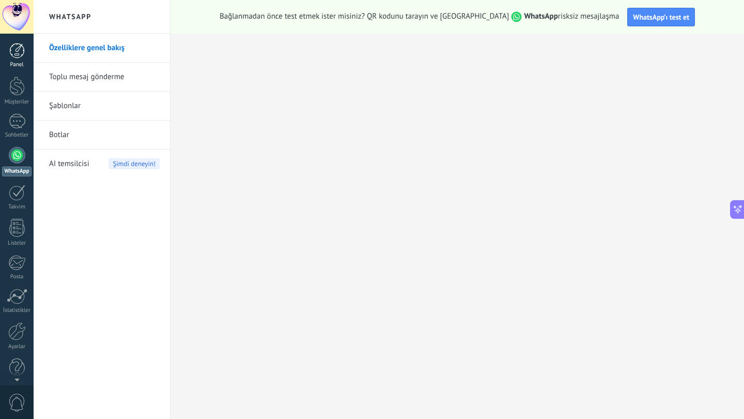
click at [18, 51] on div at bounding box center [17, 51] width 16 height 16
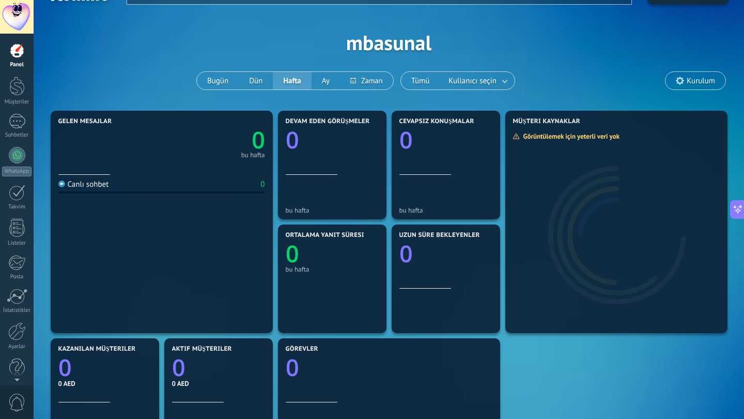
scroll to position [21, 0]
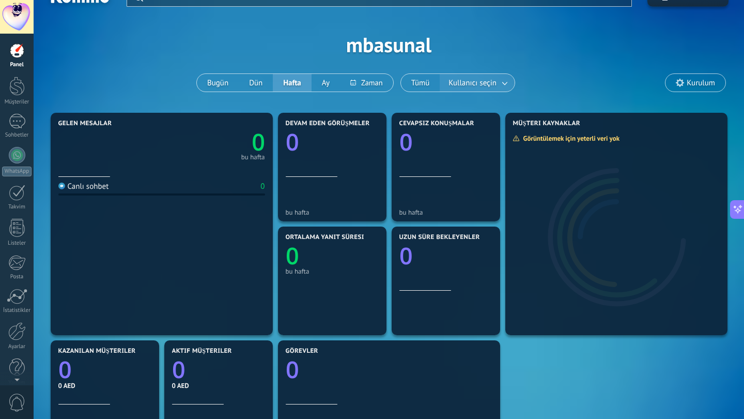
click at [462, 79] on span "Kullanıcı seçin" at bounding box center [472, 83] width 52 height 14
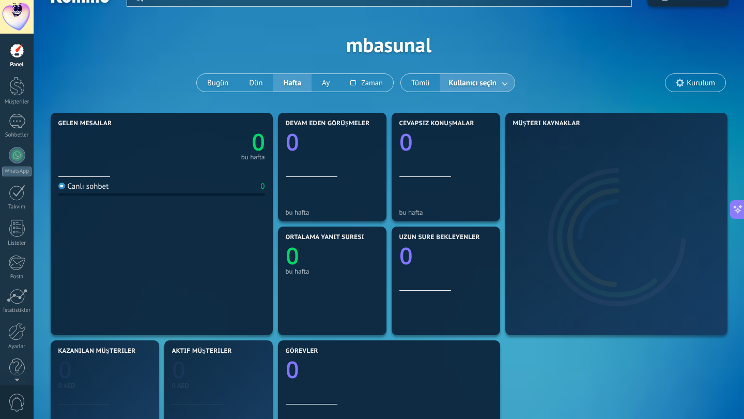
click at [504, 82] on link at bounding box center [505, 82] width 19 height 17
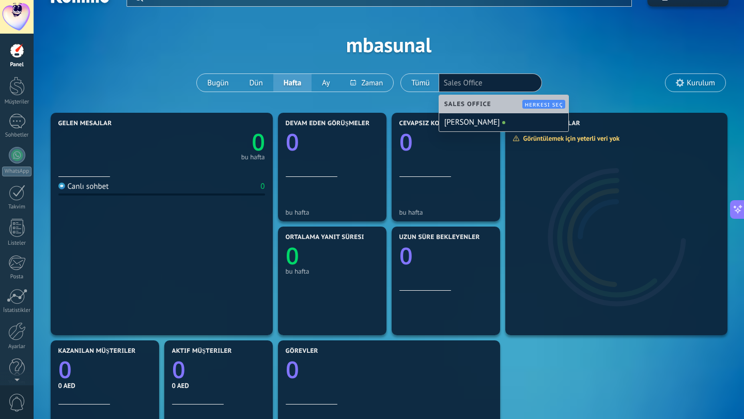
click at [486, 47] on div "Uygula Etkinlikler mbasunal Bugün Dün Hafta Ay Tümü Kullanıcı seçin Sales Offic…" at bounding box center [389, 44] width 680 height 131
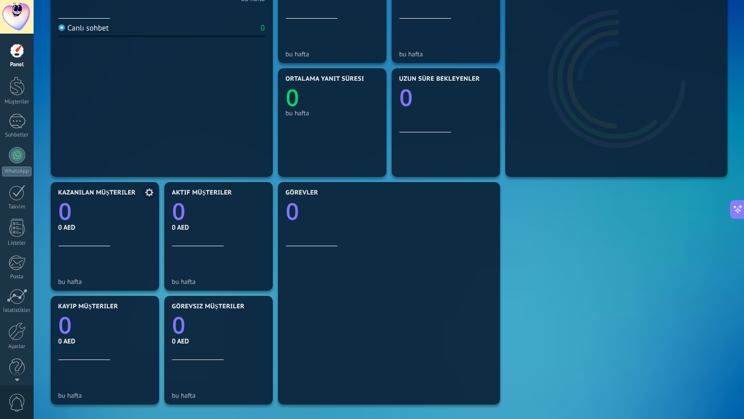
scroll to position [179, 0]
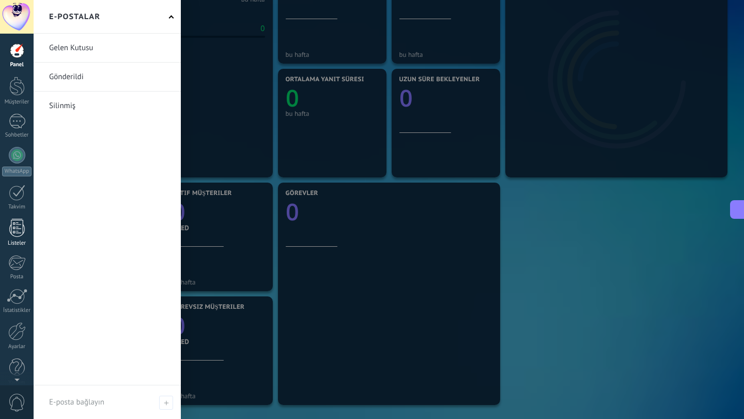
click at [19, 234] on div at bounding box center [17, 228] width 16 height 18
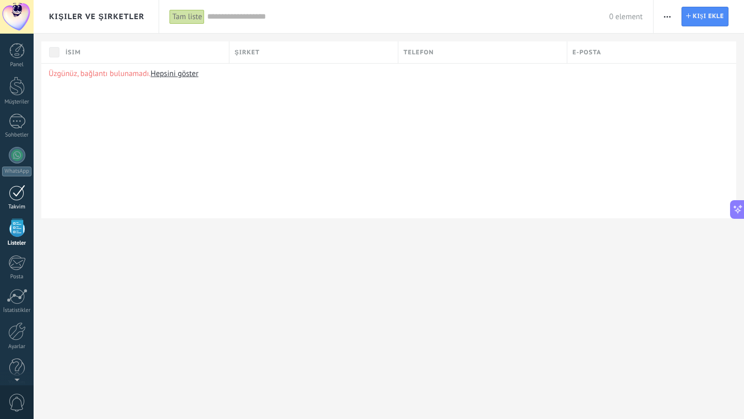
click at [21, 190] on div at bounding box center [17, 192] width 17 height 16
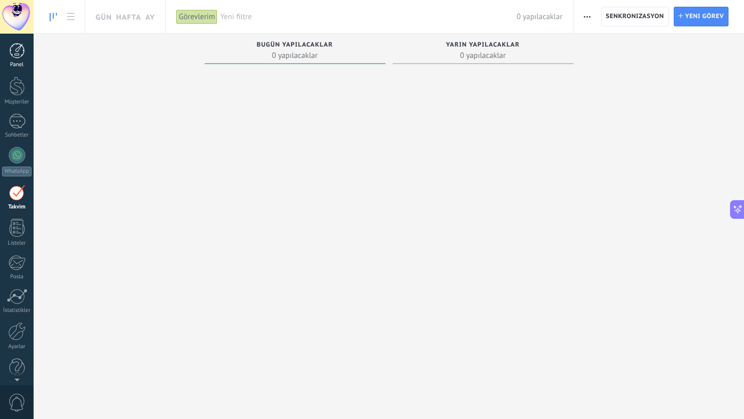
click at [12, 50] on div at bounding box center [17, 51] width 16 height 16
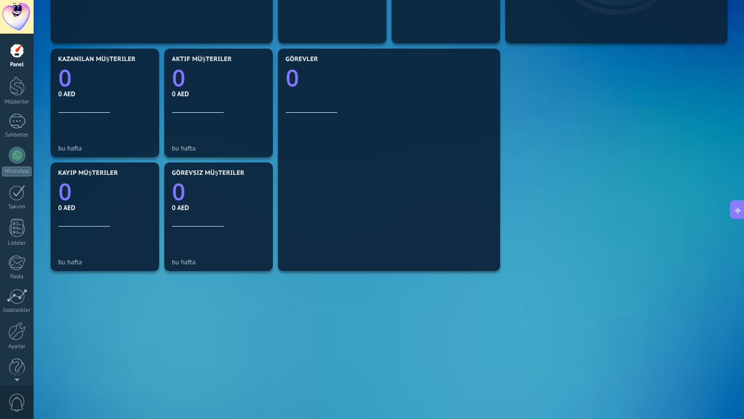
scroll to position [313, 0]
click at [15, 121] on div at bounding box center [17, 121] width 17 height 15
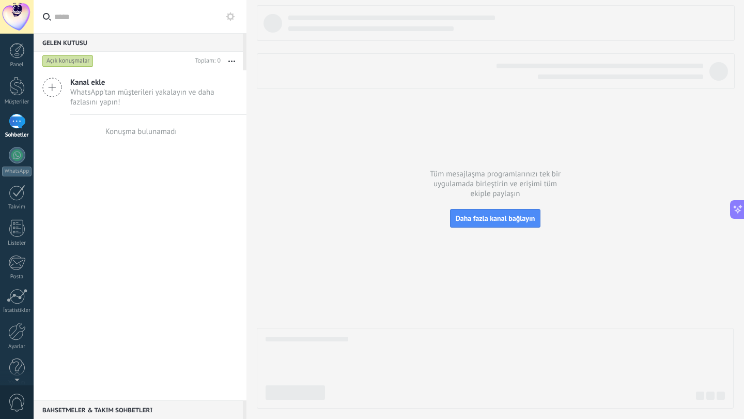
click at [72, 90] on span "WhatsApp'tan müşterileri yakalayın ve daha fazlasını yapın!" at bounding box center [153, 97] width 167 height 20
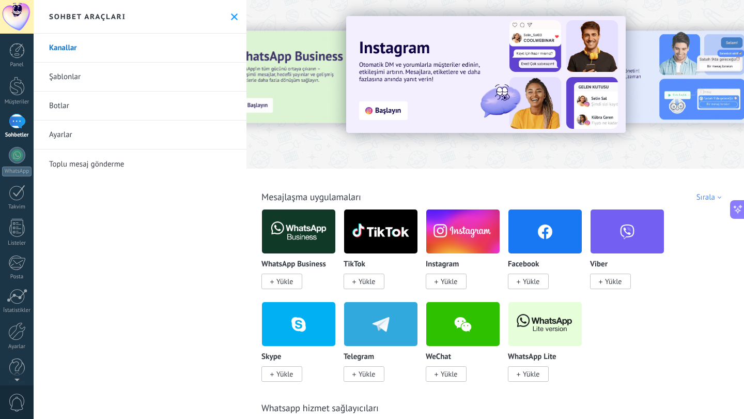
click at [71, 81] on link "Şablonlar" at bounding box center [140, 77] width 213 height 29
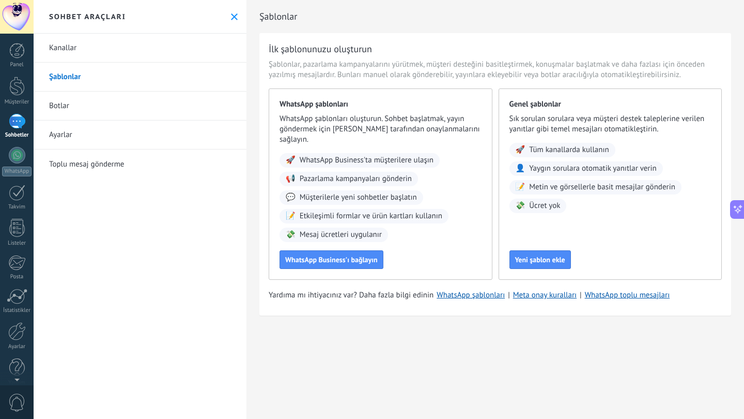
click at [63, 107] on link "Botlar" at bounding box center [140, 105] width 213 height 29
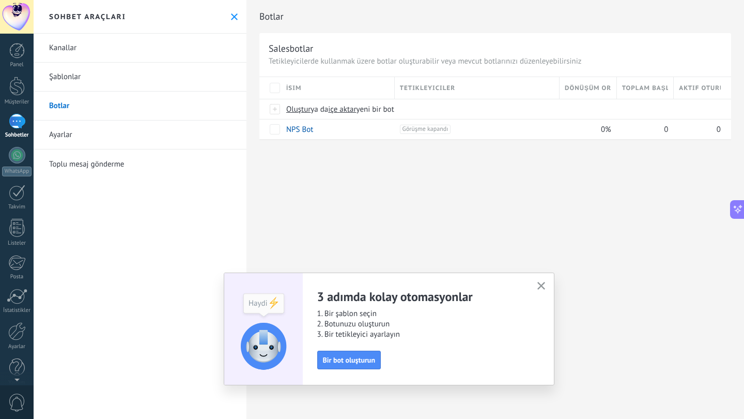
click at [539, 285] on icon "button" at bounding box center [541, 286] width 8 height 8
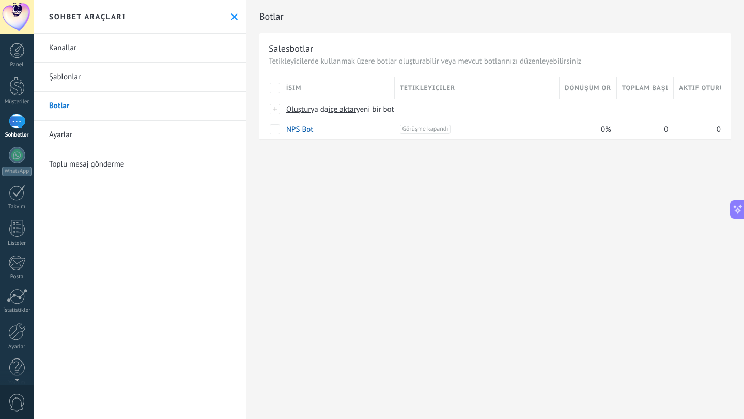
click at [128, 53] on link "Kanallar" at bounding box center [140, 48] width 213 height 29
